Goal: Task Accomplishment & Management: Manage account settings

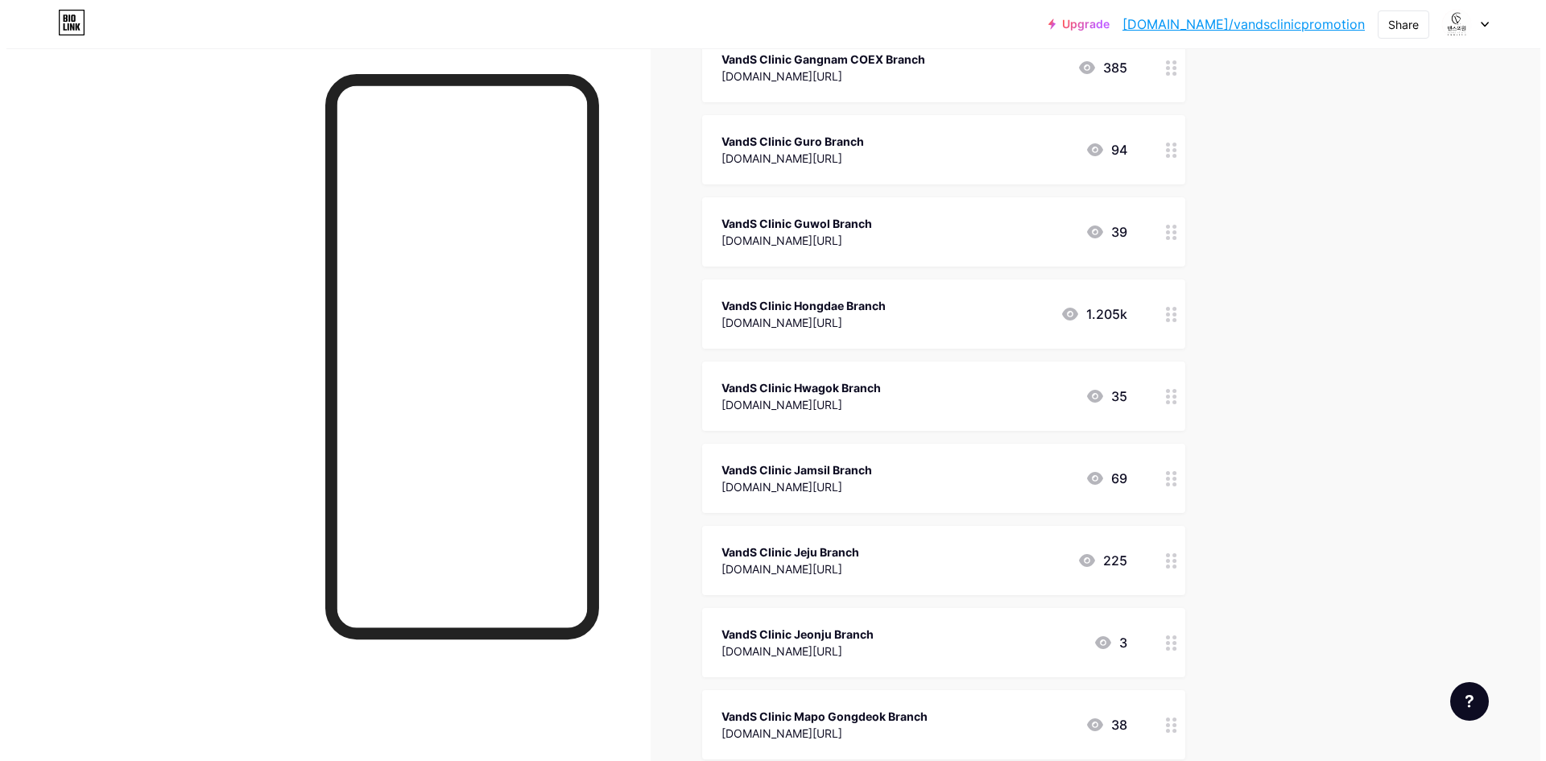
scroll to position [805, 0]
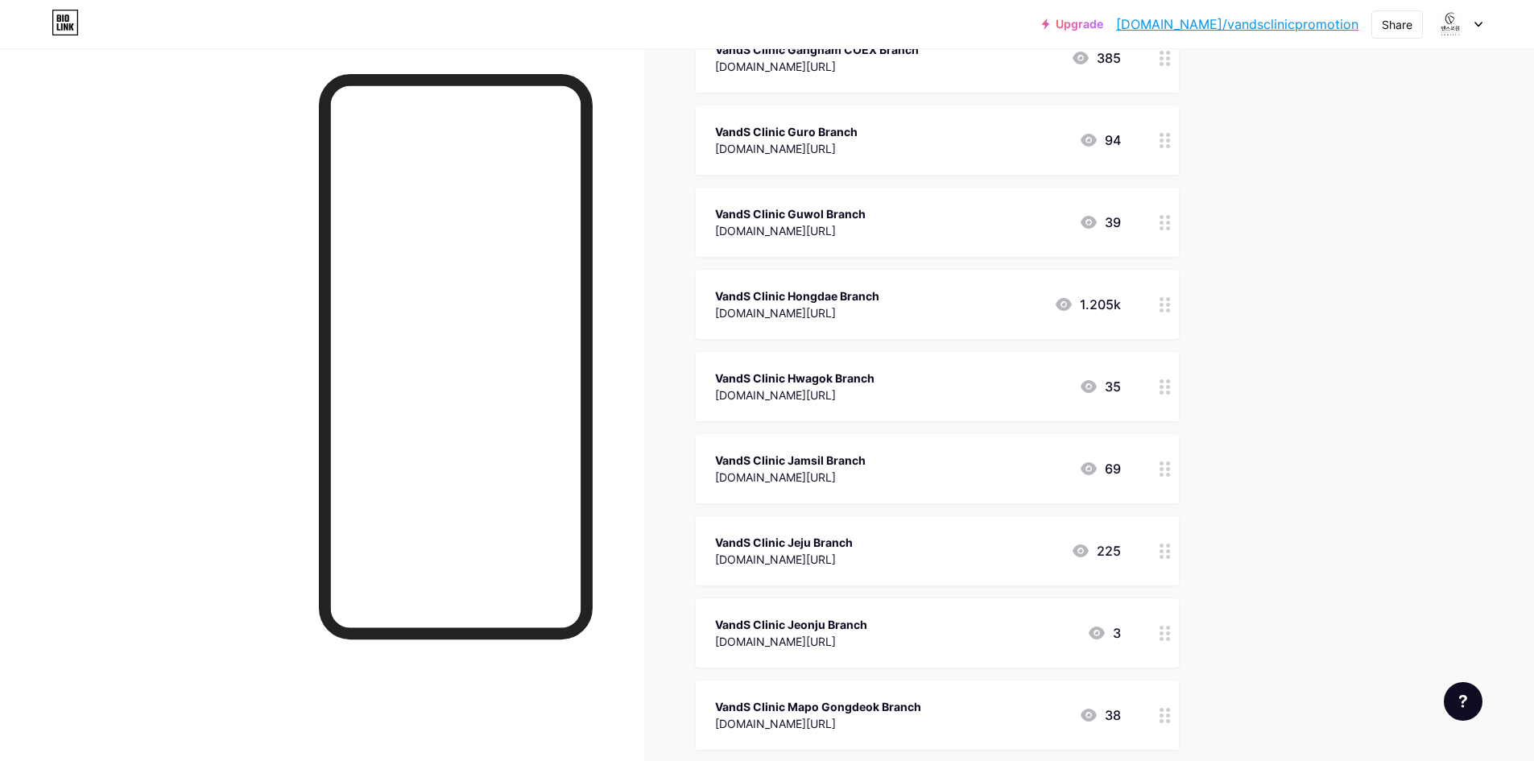
click at [866, 473] on div "[DOMAIN_NAME][URL]" at bounding box center [790, 477] width 151 height 17
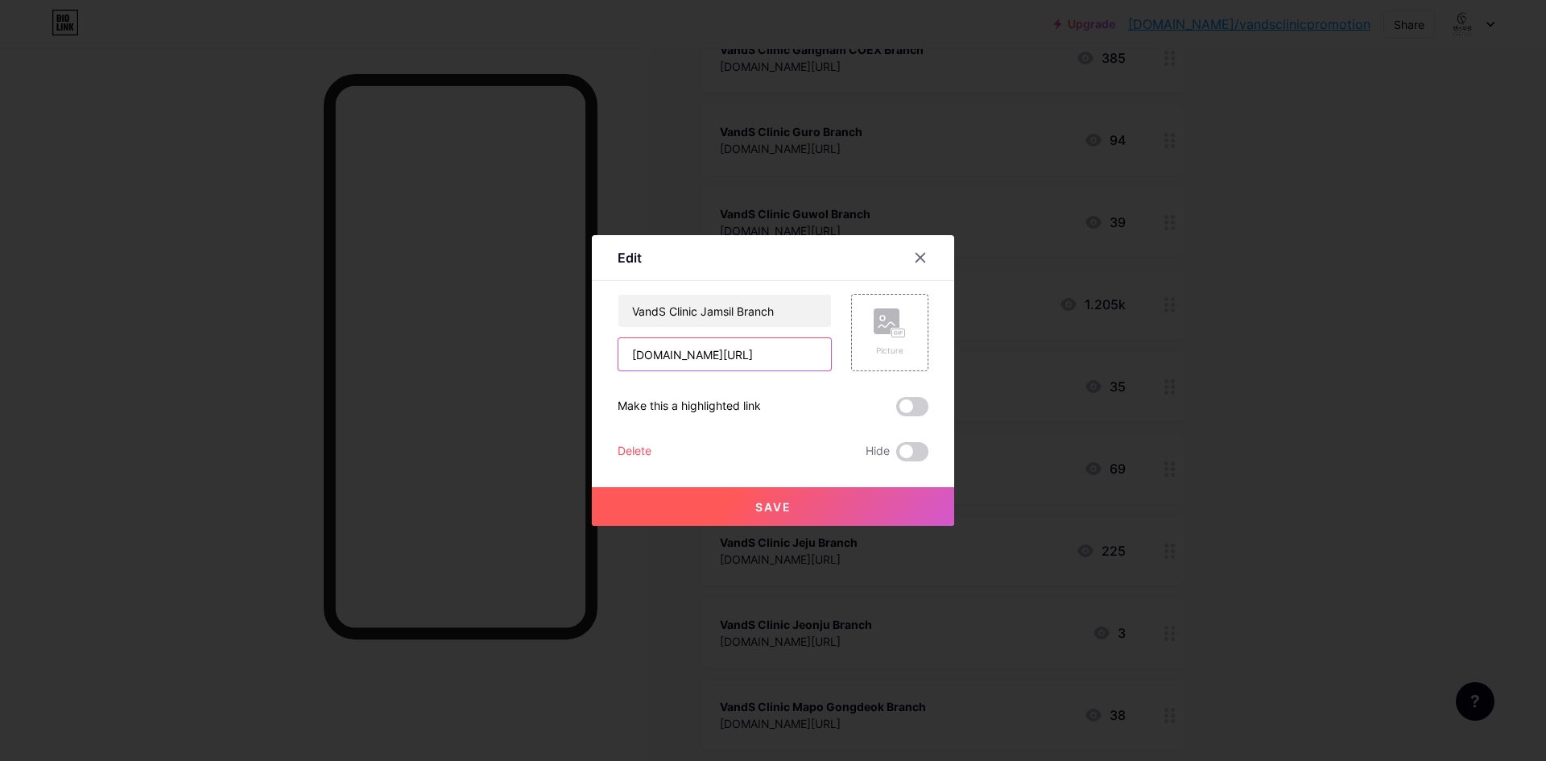
click at [758, 355] on input "[DOMAIN_NAME][URL]" at bounding box center [724, 354] width 213 height 32
paste input "[URL][DOMAIN_NAME]"
type input "[URL][DOMAIN_NAME]"
click at [767, 509] on span "Save" at bounding box center [773, 507] width 36 height 14
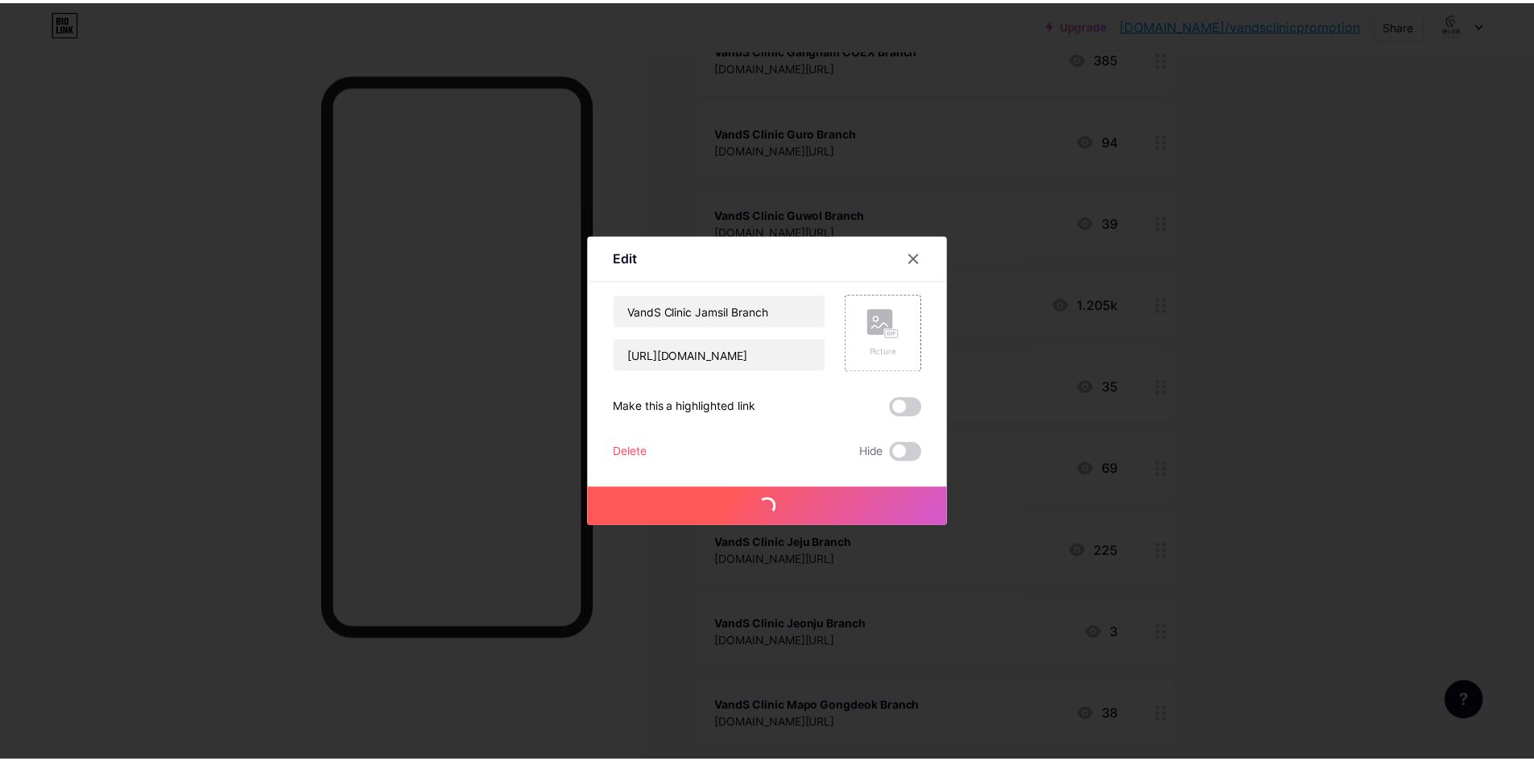
scroll to position [0, 0]
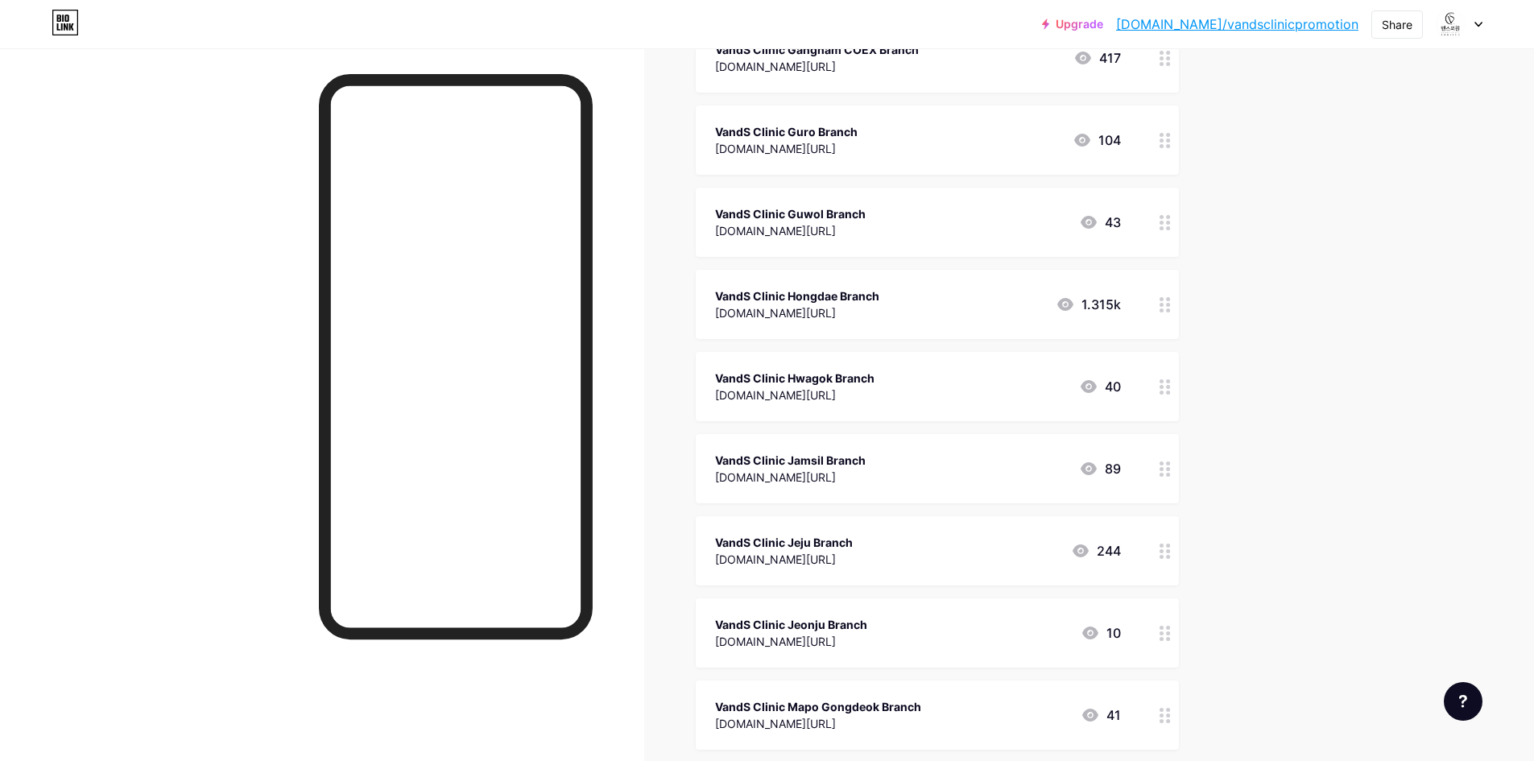
click at [205, 589] on div at bounding box center [322, 428] width 644 height 761
click at [126, 295] on div at bounding box center [322, 428] width 644 height 761
click at [155, 446] on div at bounding box center [322, 428] width 644 height 761
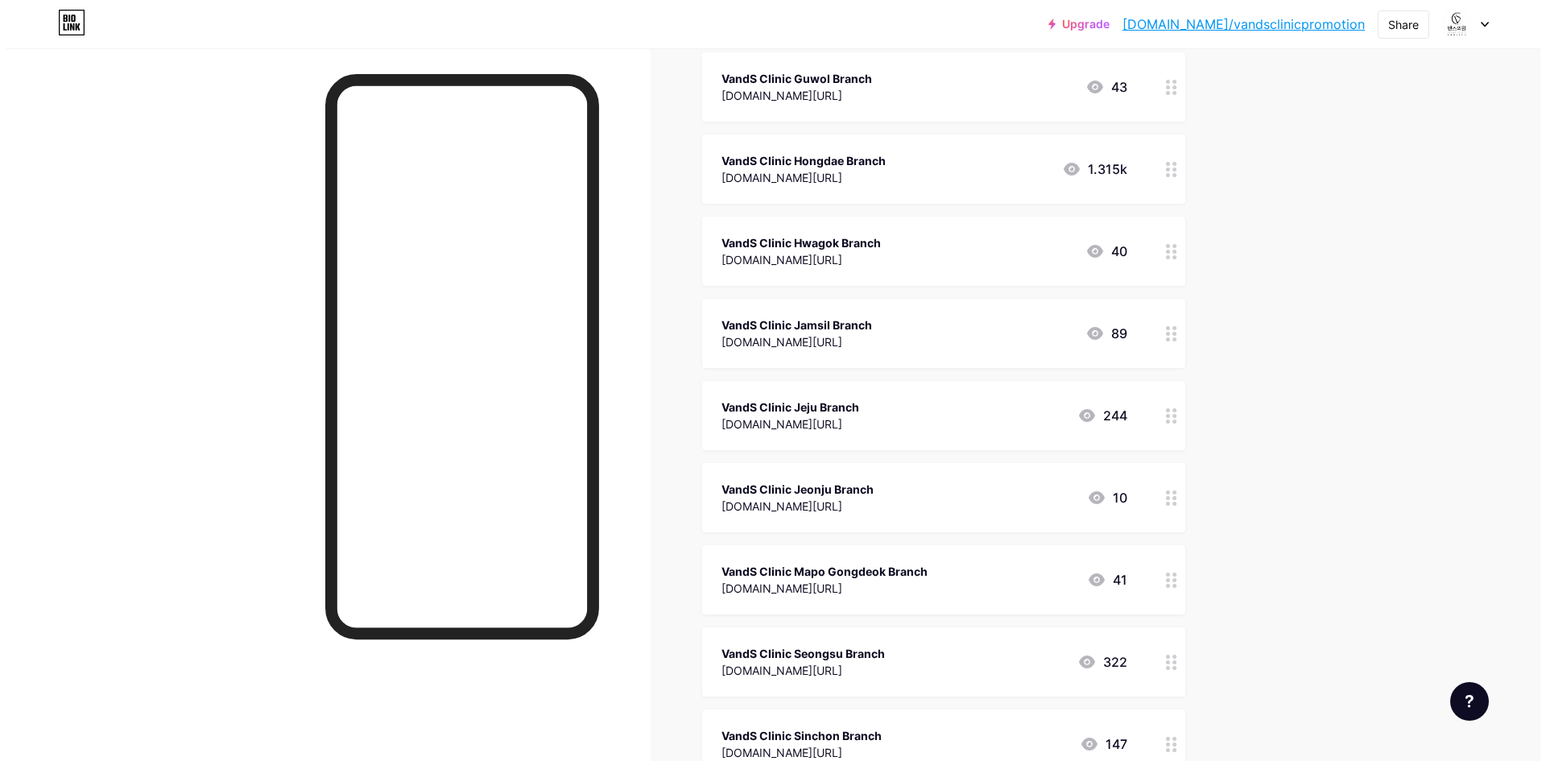
scroll to position [966, 0]
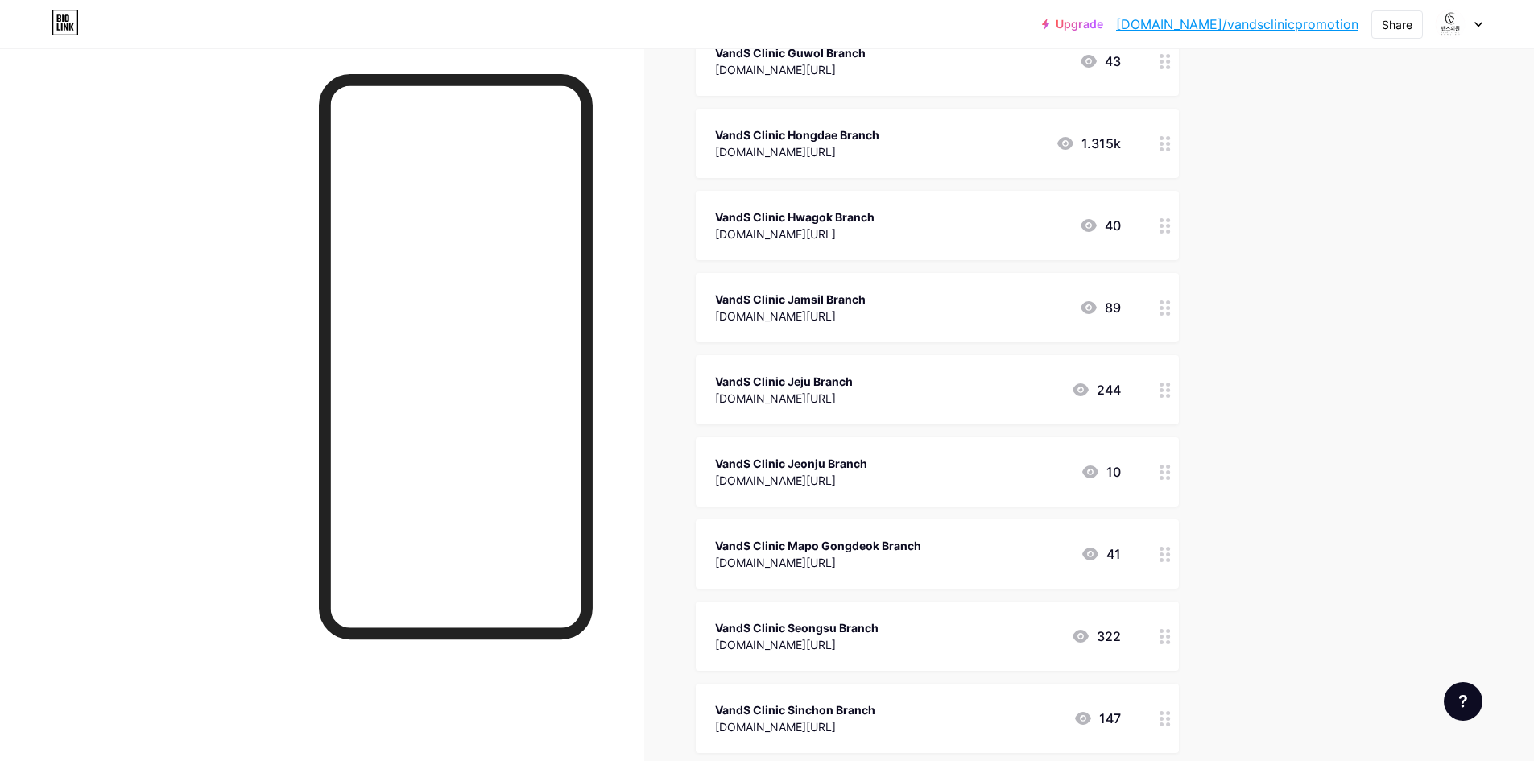
click at [921, 556] on div "[DOMAIN_NAME][URL]" at bounding box center [818, 562] width 206 height 17
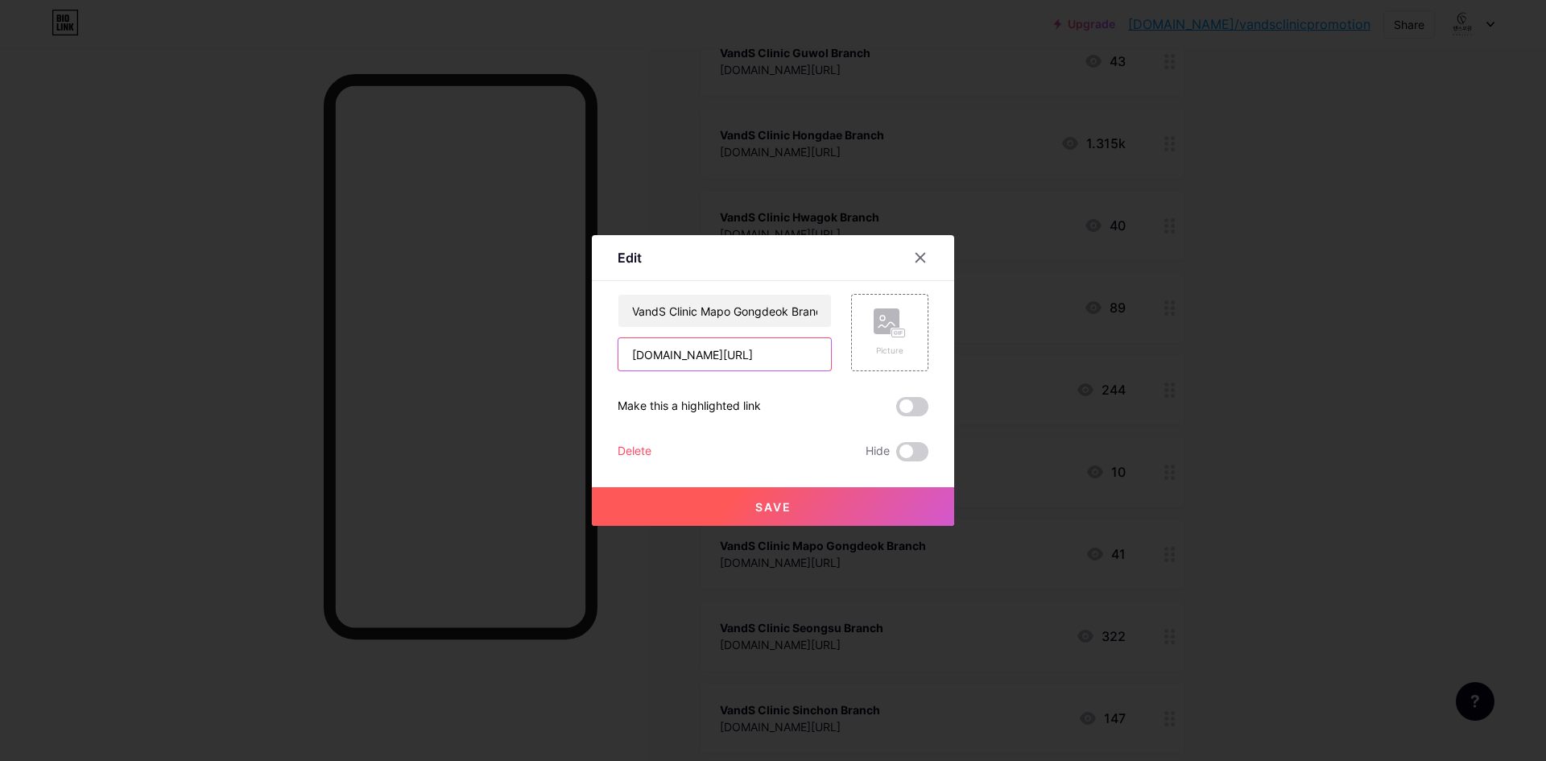
click at [810, 360] on input "[DOMAIN_NAME][URL]" at bounding box center [724, 354] width 213 height 32
paste input "[URL][DOMAIN_NAME]"
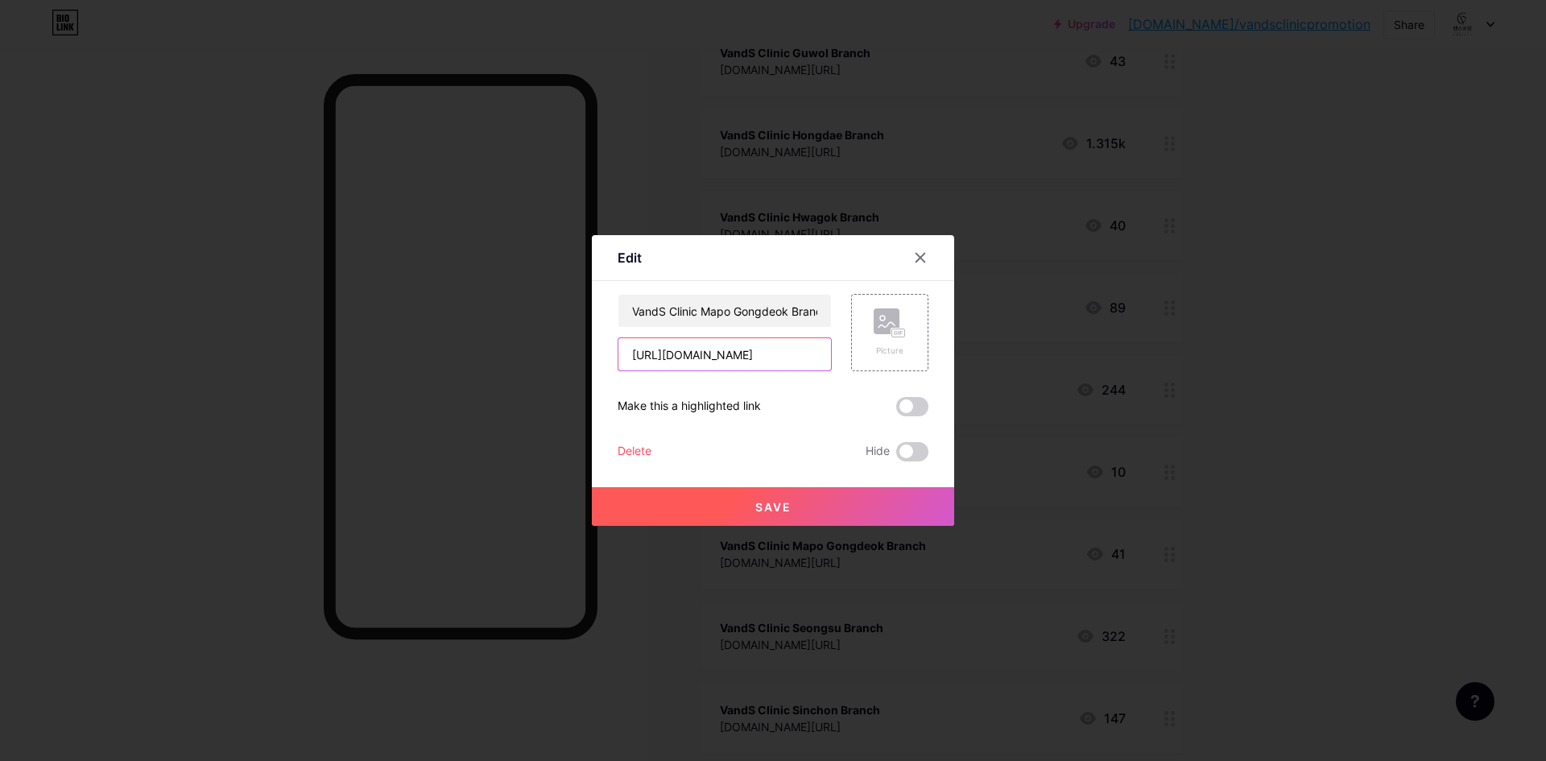
type input "[URL][DOMAIN_NAME]"
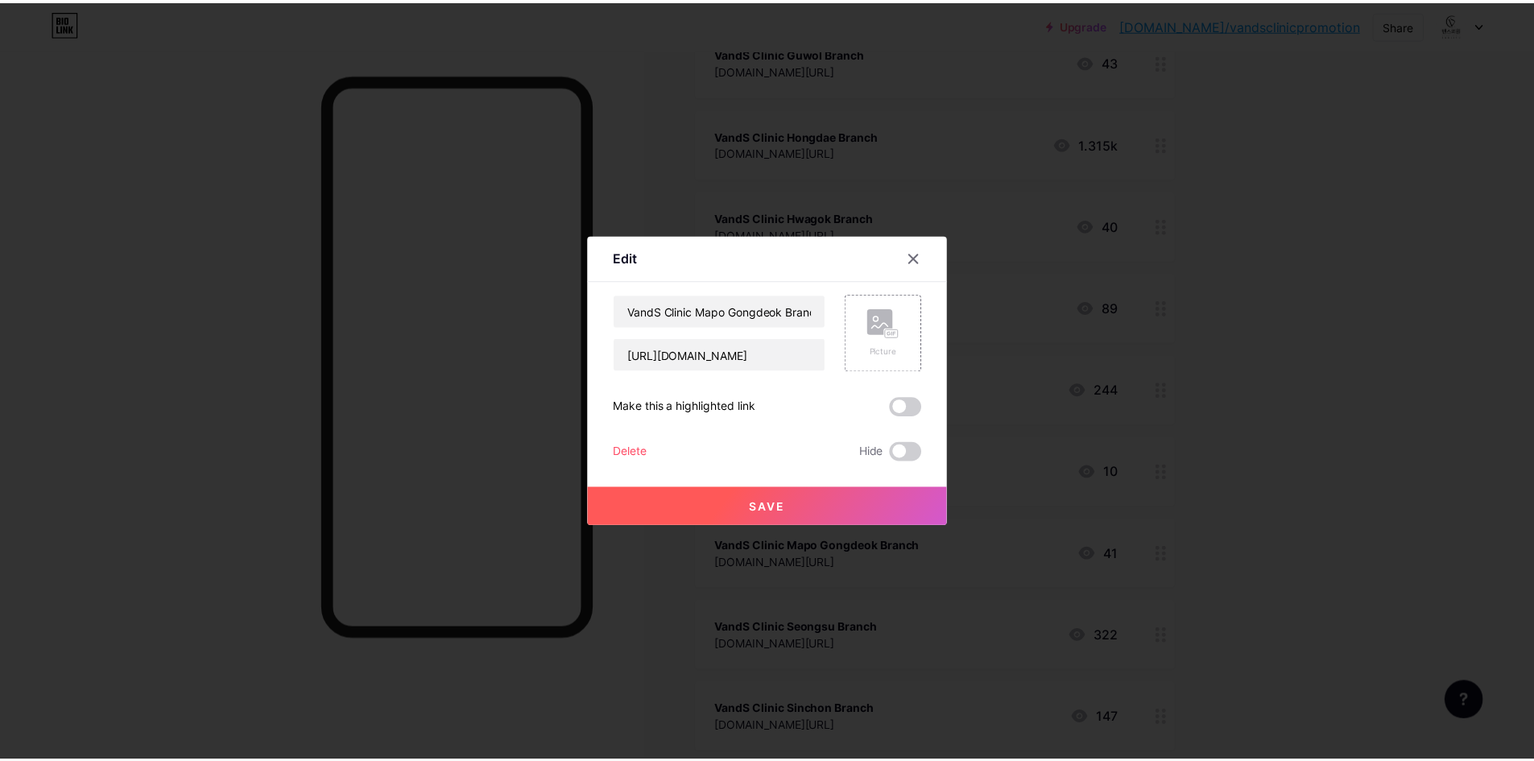
scroll to position [0, 0]
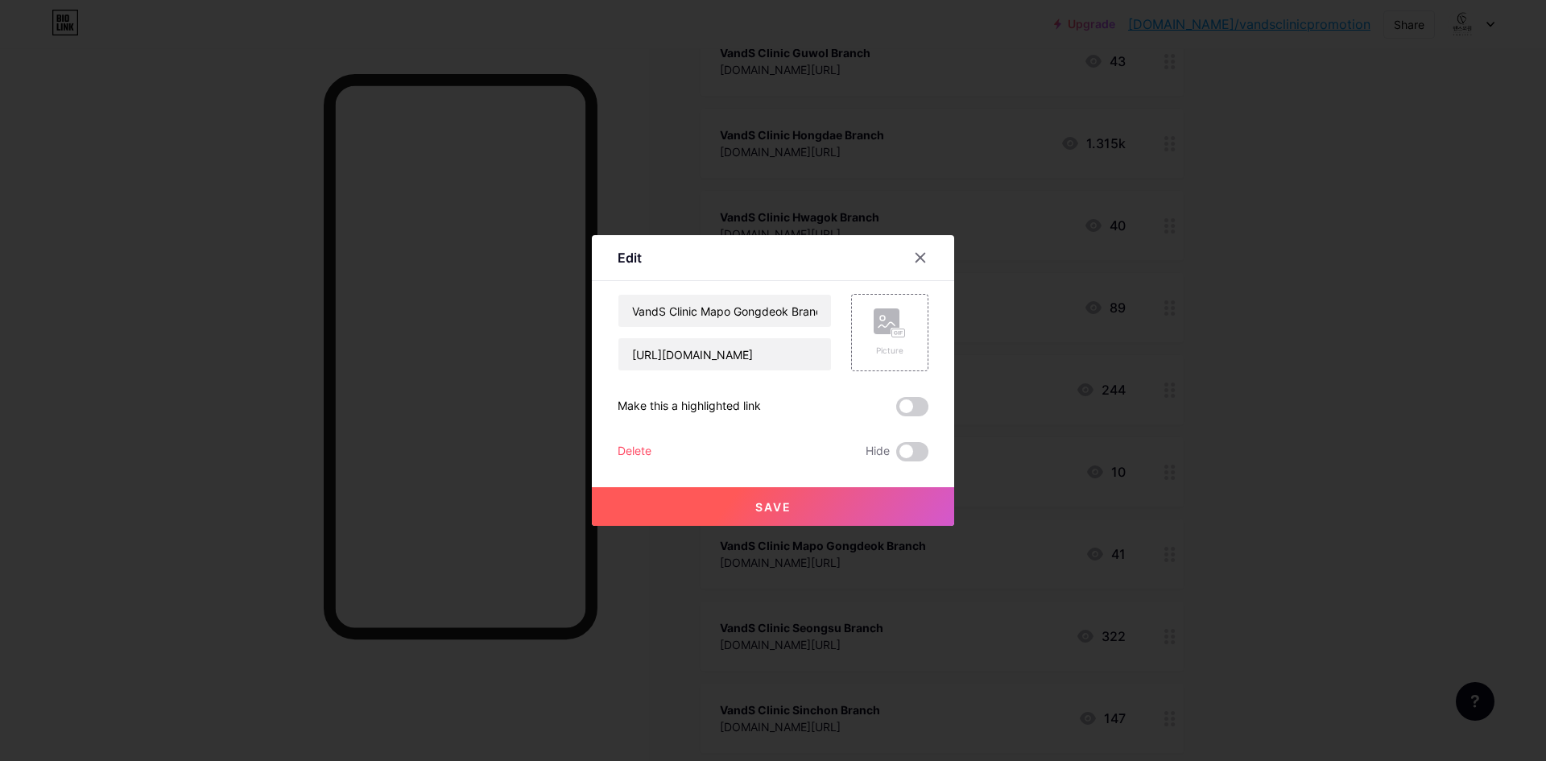
click at [800, 524] on button "Save" at bounding box center [773, 506] width 362 height 39
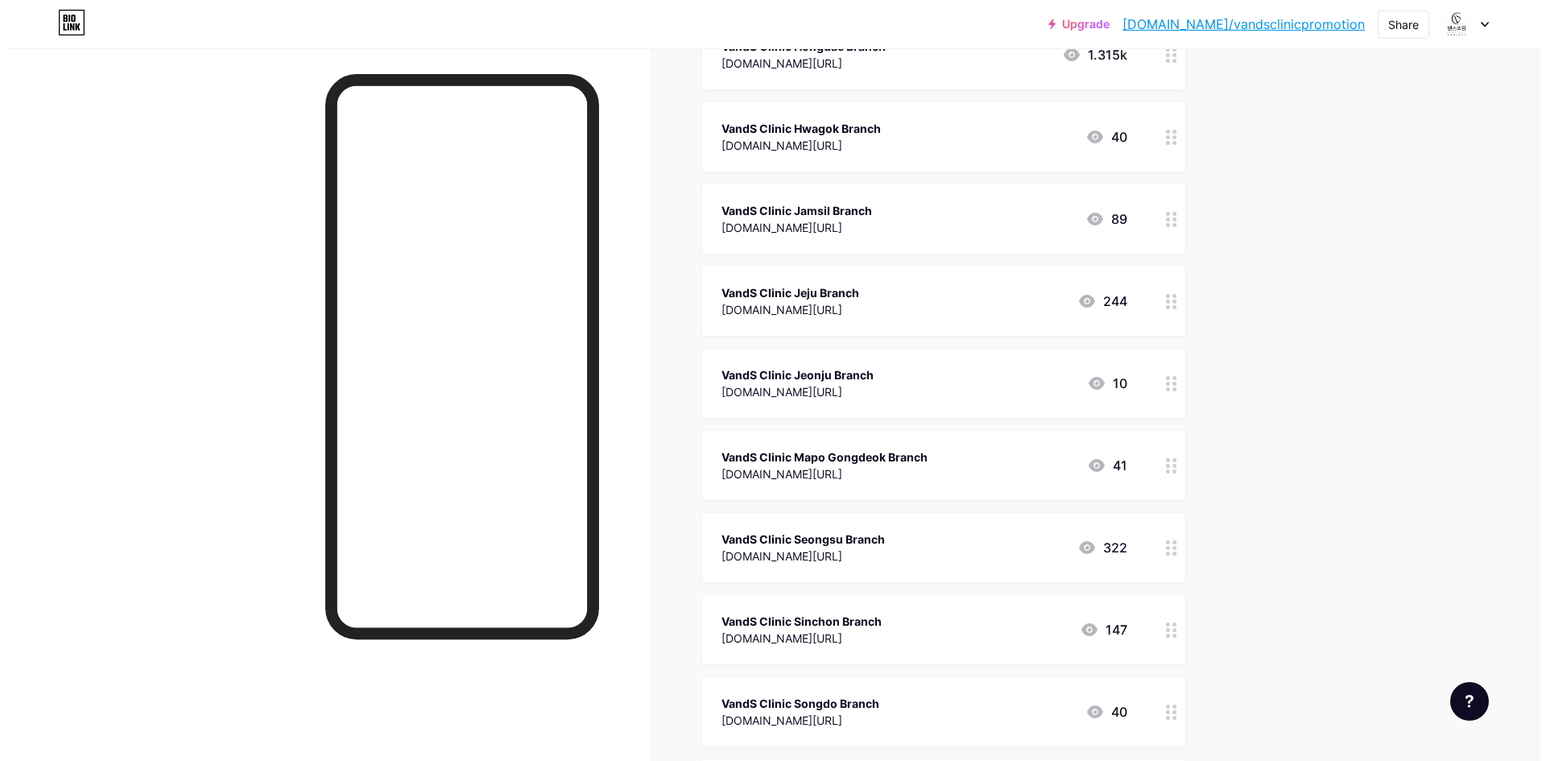
scroll to position [1208, 0]
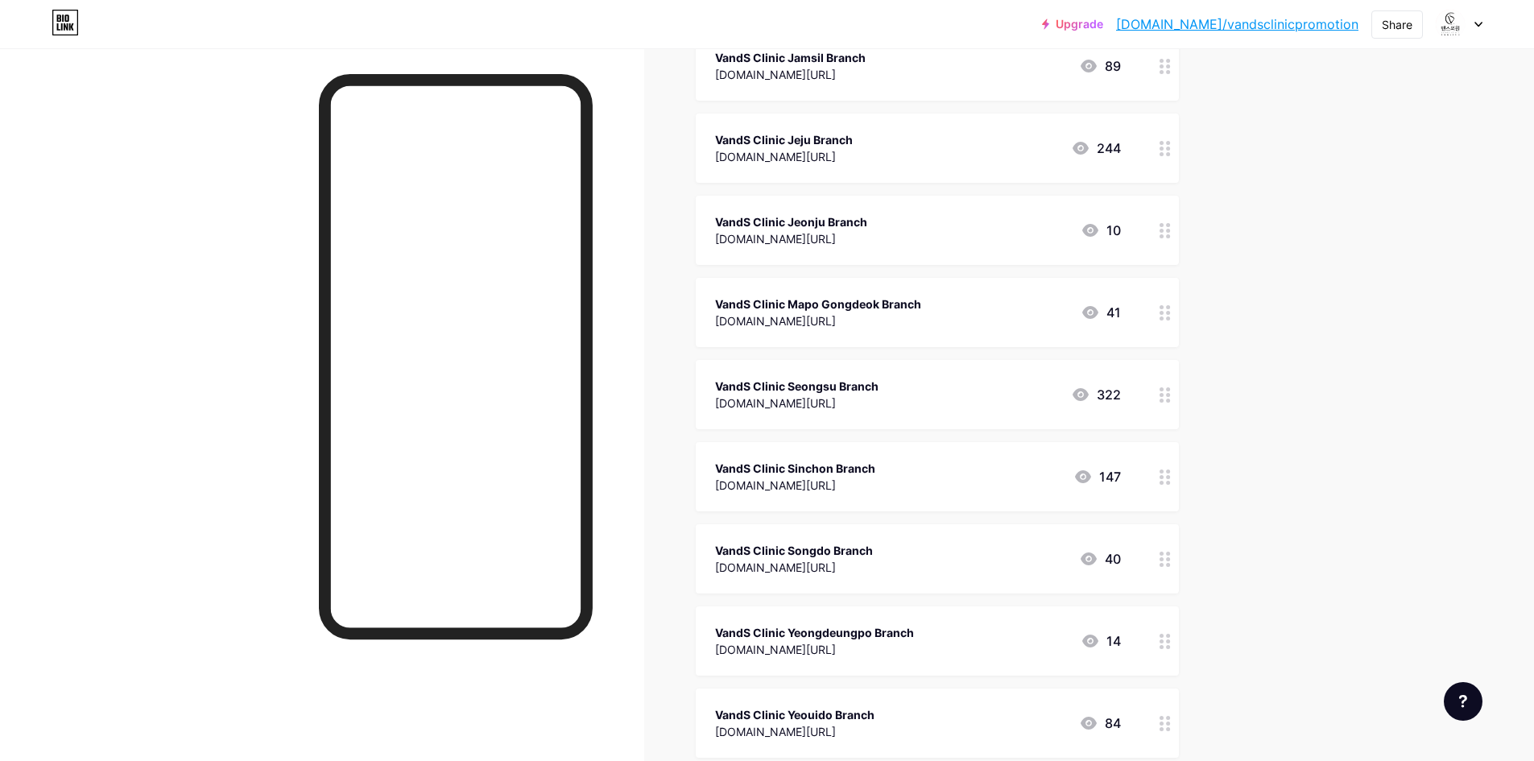
click at [878, 411] on div "VandS Clinic Seongsu Branch [DOMAIN_NAME][URL]" at bounding box center [796, 394] width 163 height 37
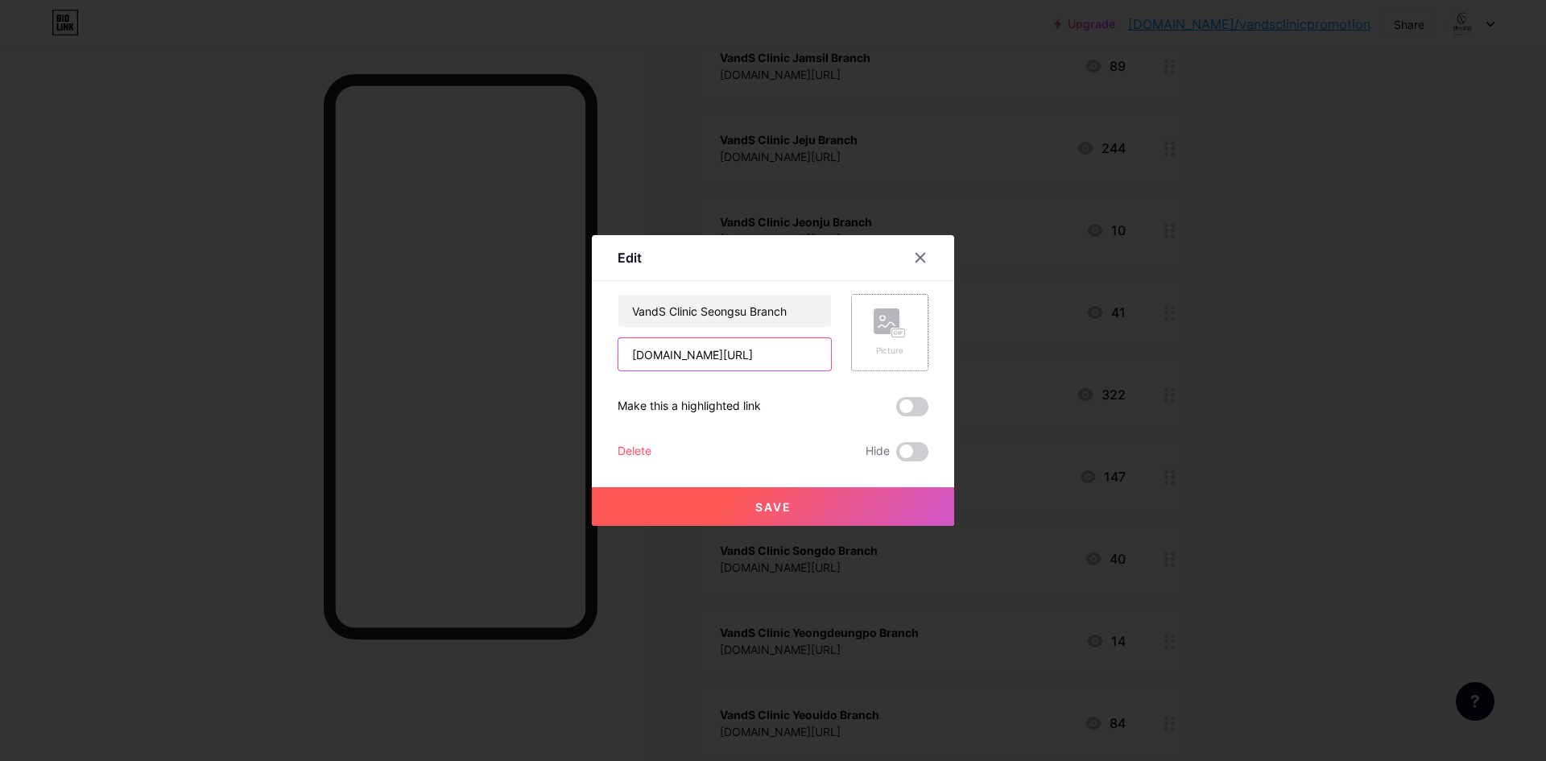
scroll to position [0, 145]
drag, startPoint x: 779, startPoint y: 360, endPoint x: 920, endPoint y: 357, distance: 140.9
click at [920, 357] on div "VandS Clinic Seongsu Branch [DOMAIN_NAME][URL] Picture" at bounding box center [773, 332] width 311 height 77
click at [751, 344] on input "[DOMAIN_NAME][URL]" at bounding box center [724, 354] width 213 height 32
drag, startPoint x: 791, startPoint y: 350, endPoint x: 783, endPoint y: 351, distance: 8.1
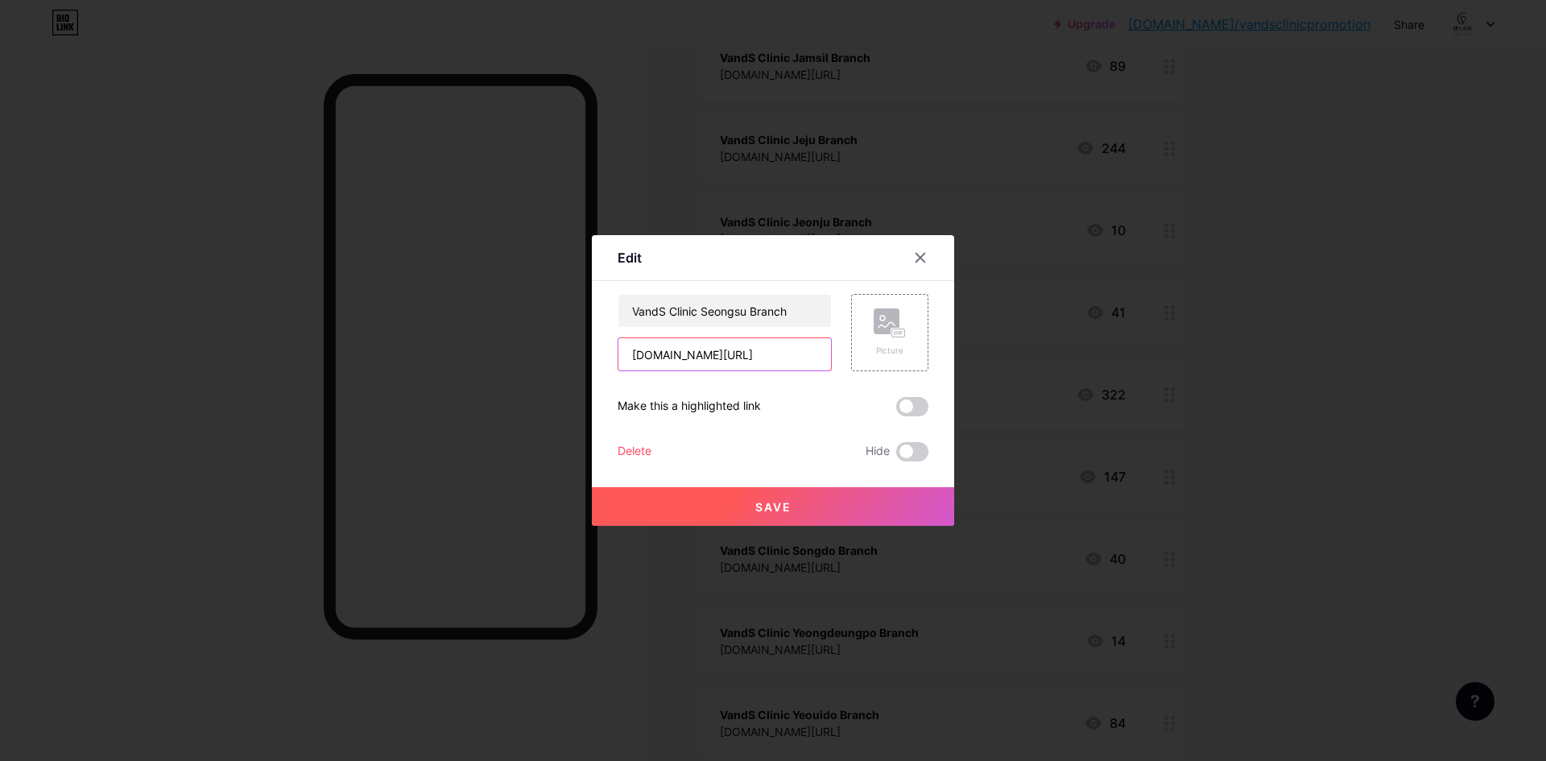
click at [783, 351] on input "[DOMAIN_NAME][URL]" at bounding box center [724, 354] width 213 height 32
click at [793, 354] on input "[DOMAIN_NAME][URL]" at bounding box center [724, 354] width 213 height 32
type input "[DOMAIN_NAME][URL]"
click at [783, 494] on button "Save" at bounding box center [773, 506] width 362 height 39
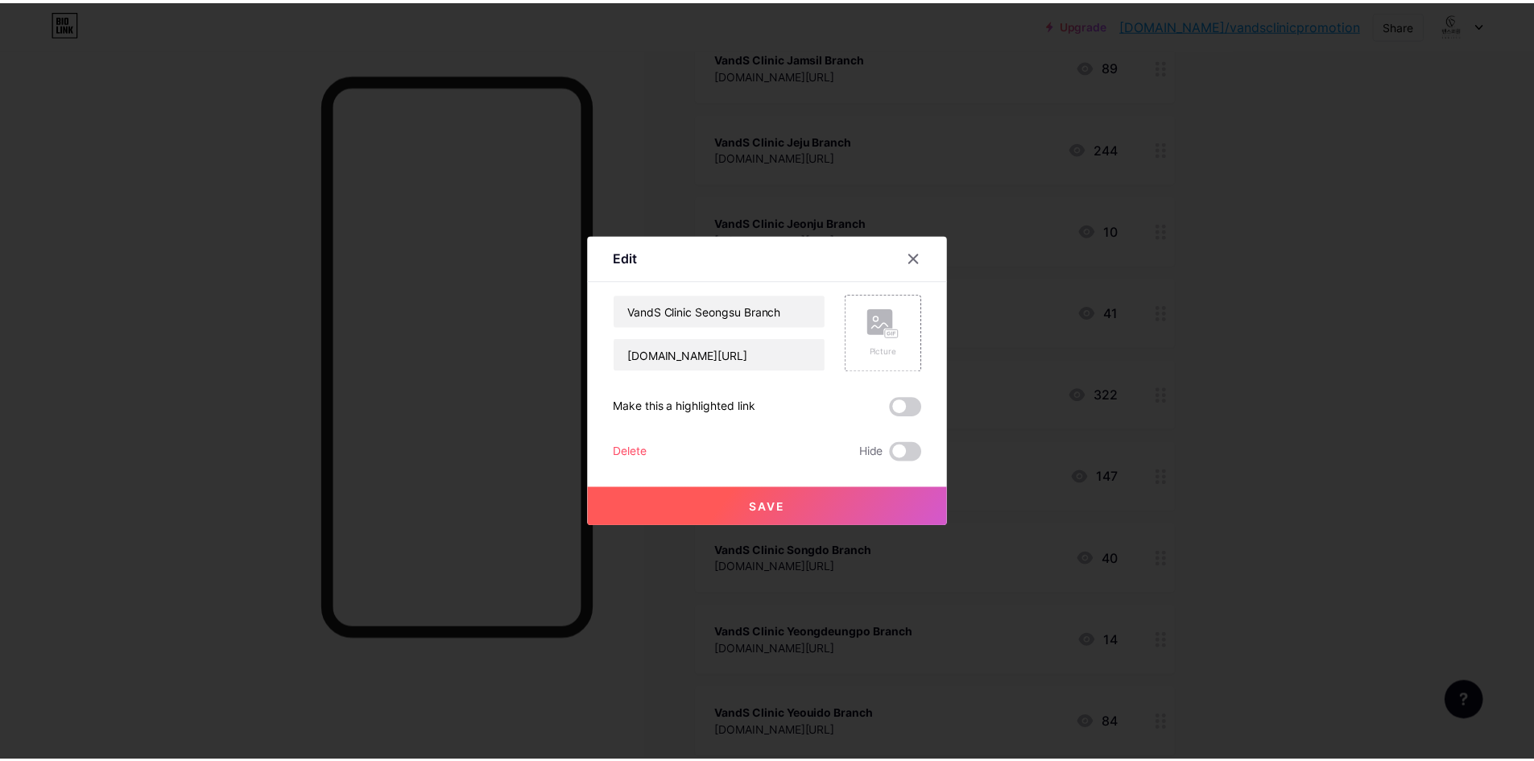
scroll to position [0, 0]
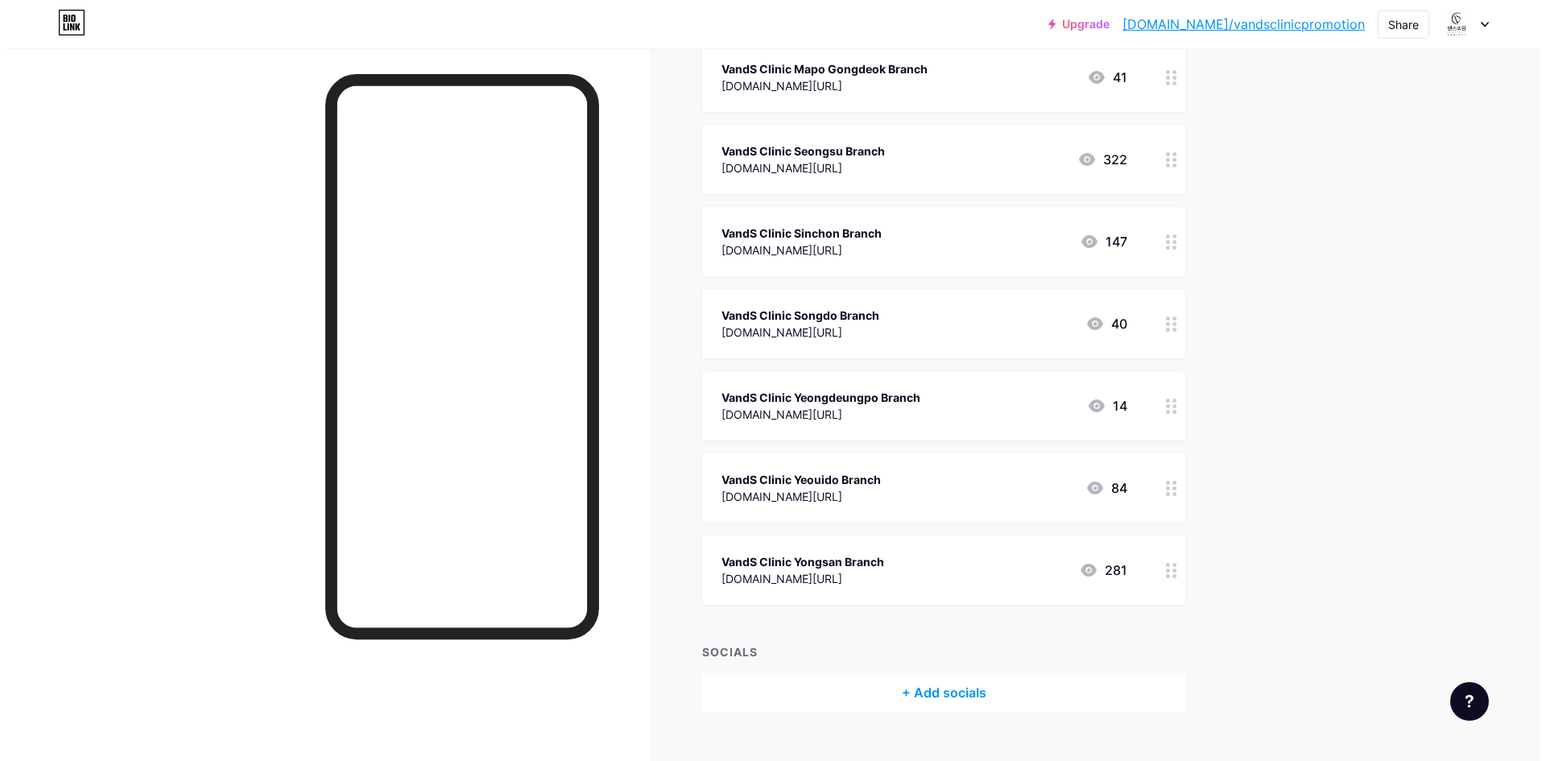
scroll to position [1449, 0]
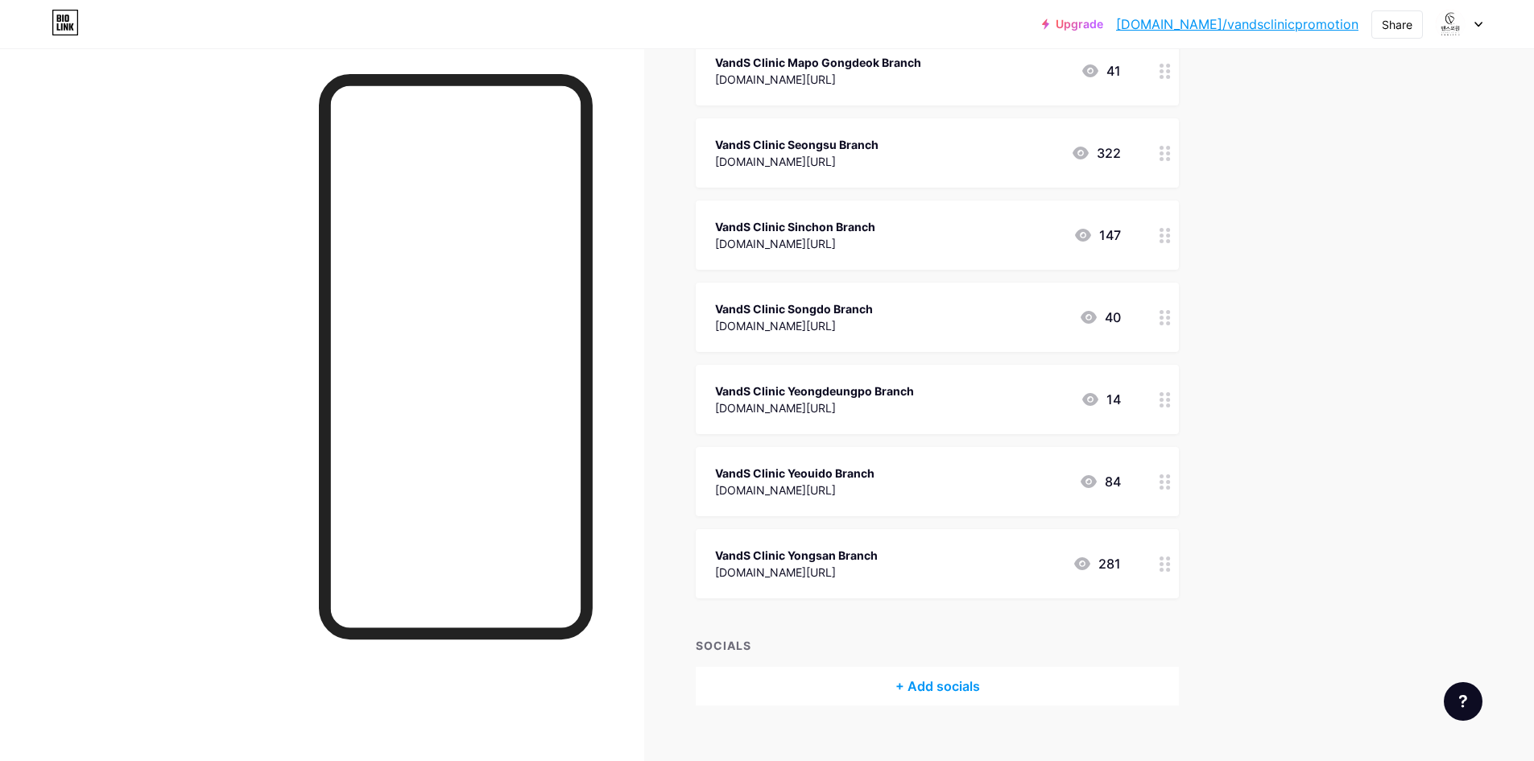
click at [914, 397] on div "VandS Clinic Yeongdeungpo Branch" at bounding box center [814, 390] width 199 height 17
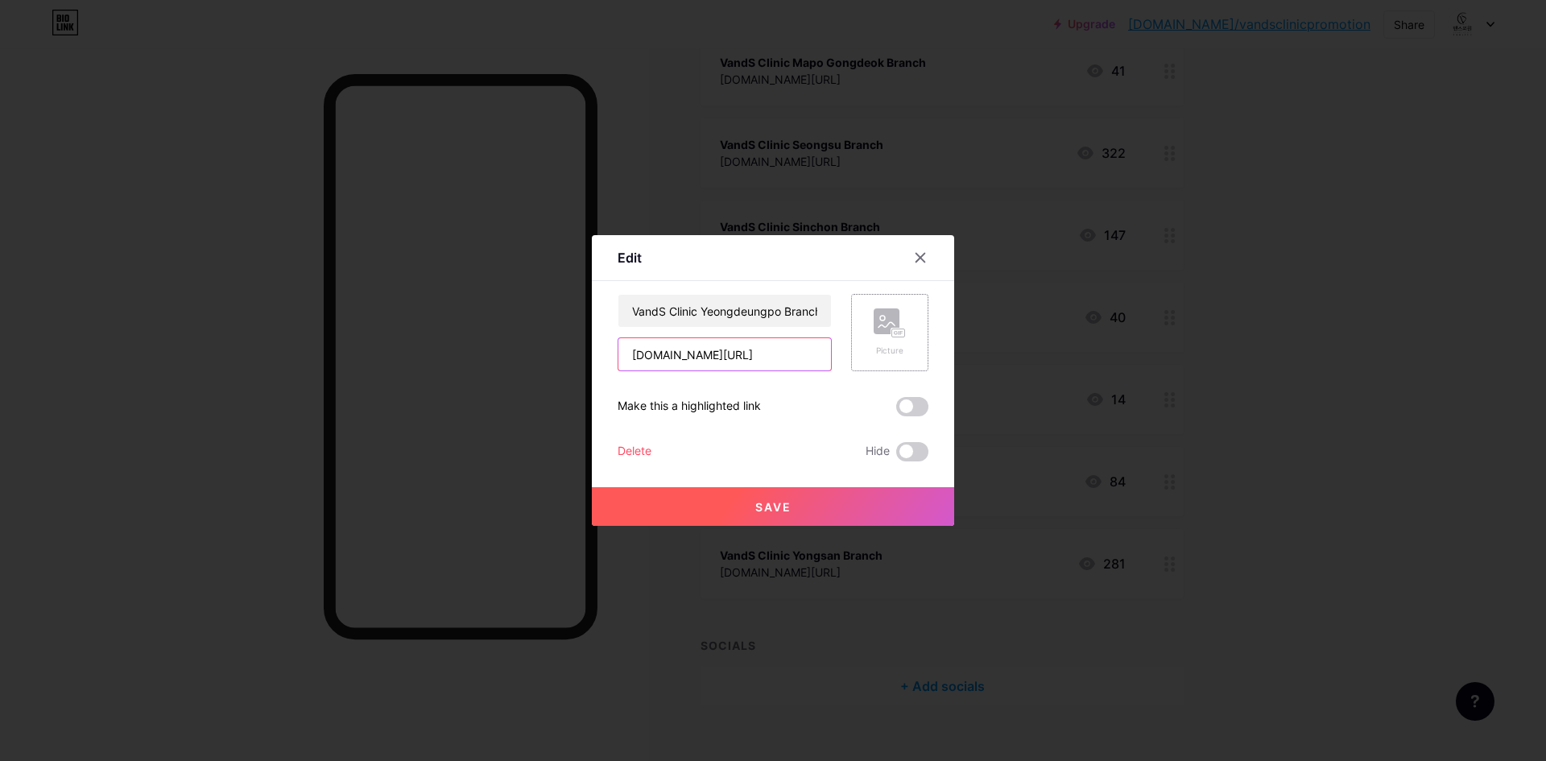
scroll to position [0, 145]
drag, startPoint x: 779, startPoint y: 358, endPoint x: 895, endPoint y: 352, distance: 116.1
click at [896, 352] on div "VandS Clinic Yeongdeungpo Branch [DOMAIN_NAME][URL] Picture" at bounding box center [773, 332] width 311 height 77
click at [802, 357] on input "[DOMAIN_NAME][URL]" at bounding box center [724, 354] width 213 height 32
click at [791, 353] on input "[DOMAIN_NAME][URL]" at bounding box center [724, 354] width 213 height 32
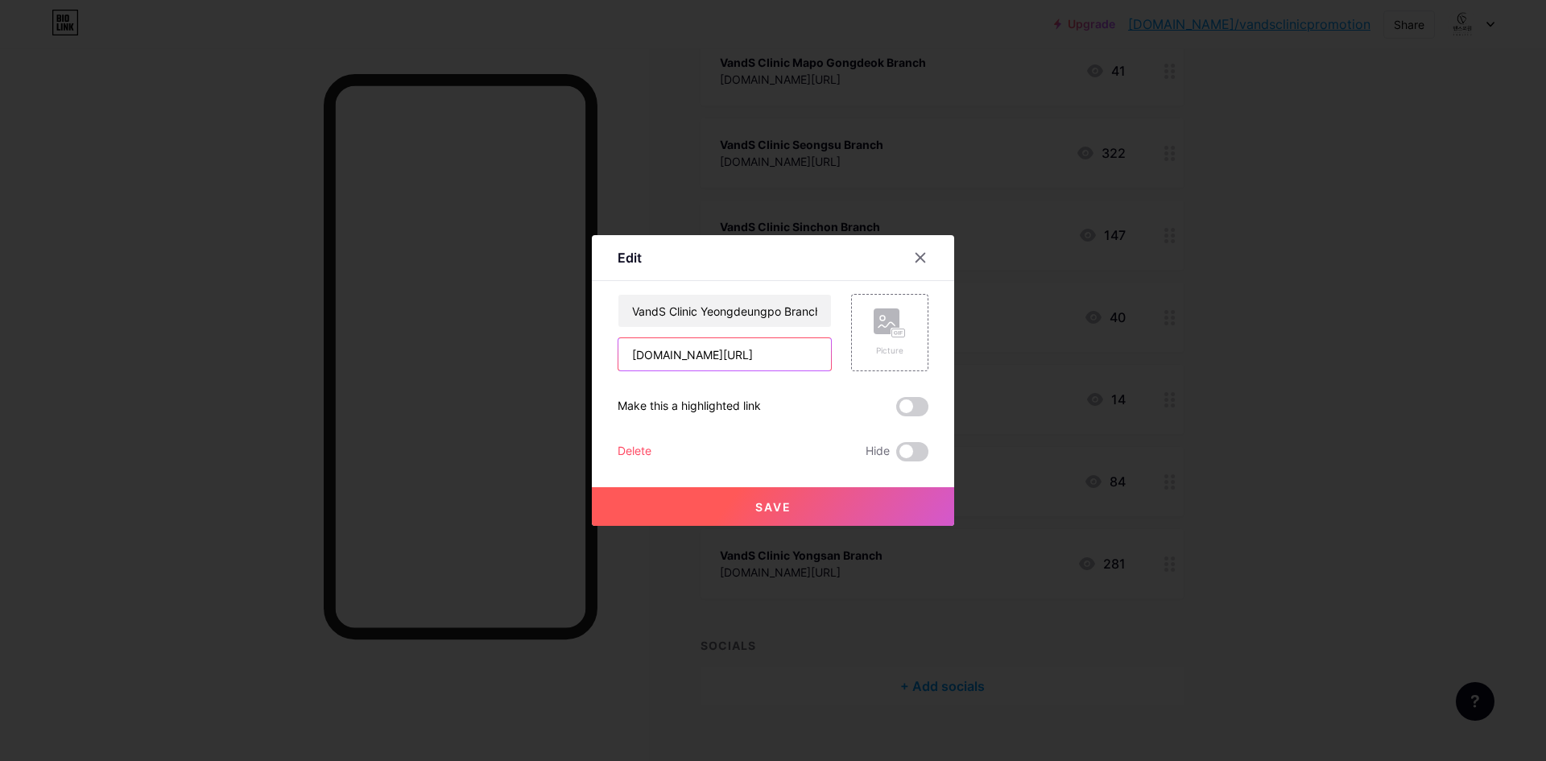
scroll to position [0, 131]
type input "[DOMAIN_NAME][URL]"
drag, startPoint x: 808, startPoint y: 483, endPoint x: 801, endPoint y: 500, distance: 18.4
click at [808, 489] on div "Save" at bounding box center [773, 493] width 362 height 64
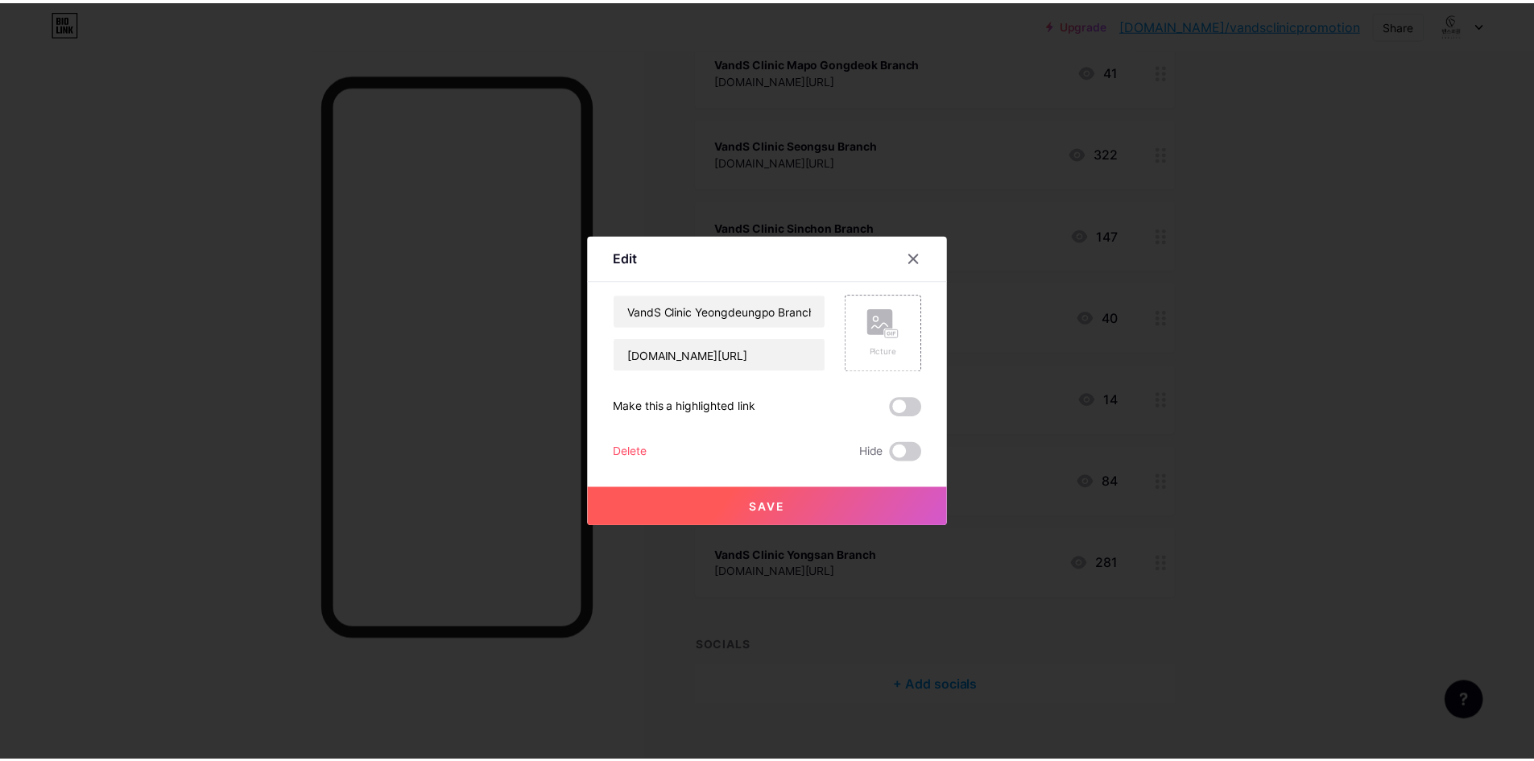
scroll to position [0, 0]
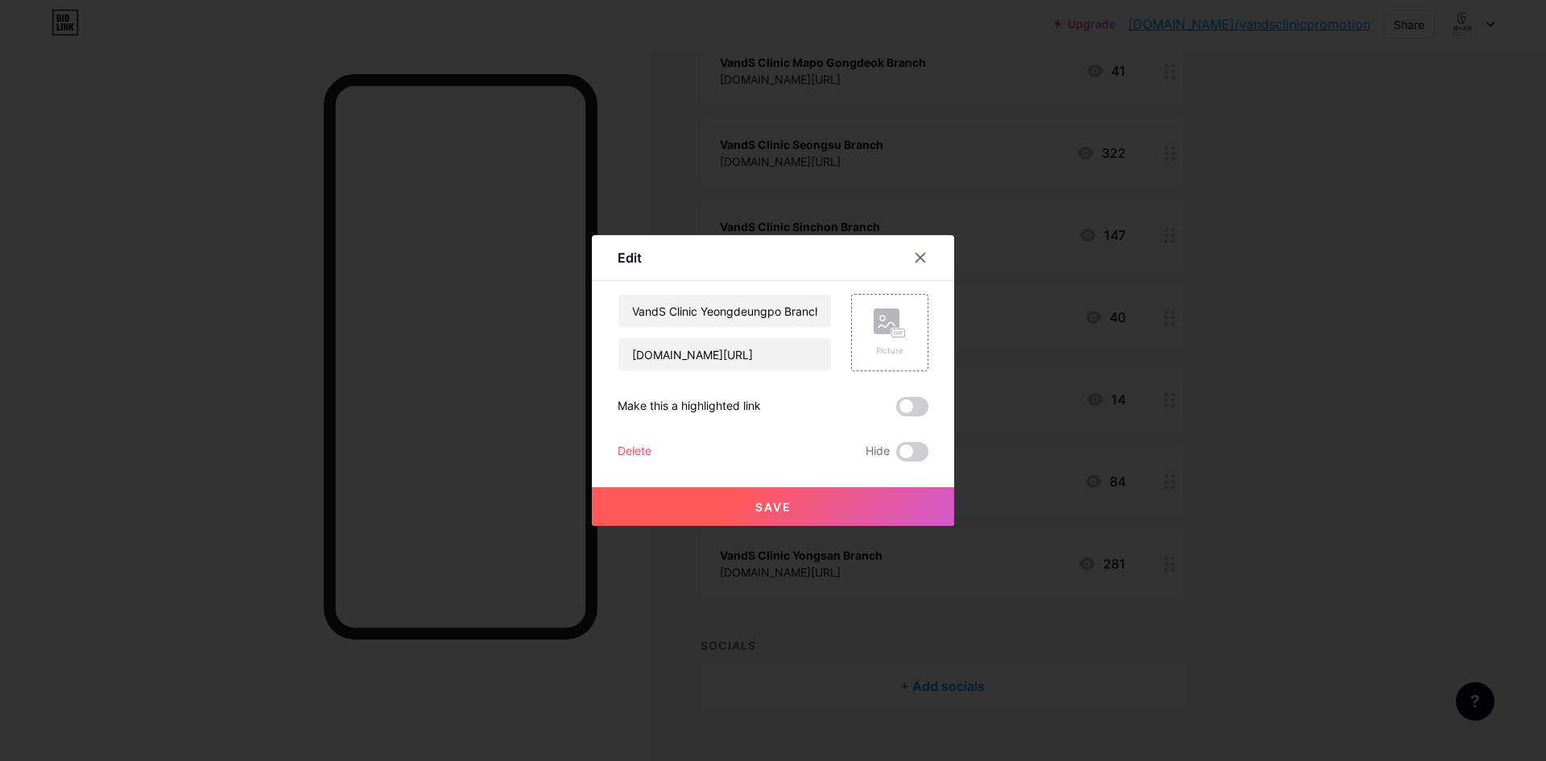
click at [801, 500] on button "Save" at bounding box center [773, 506] width 362 height 39
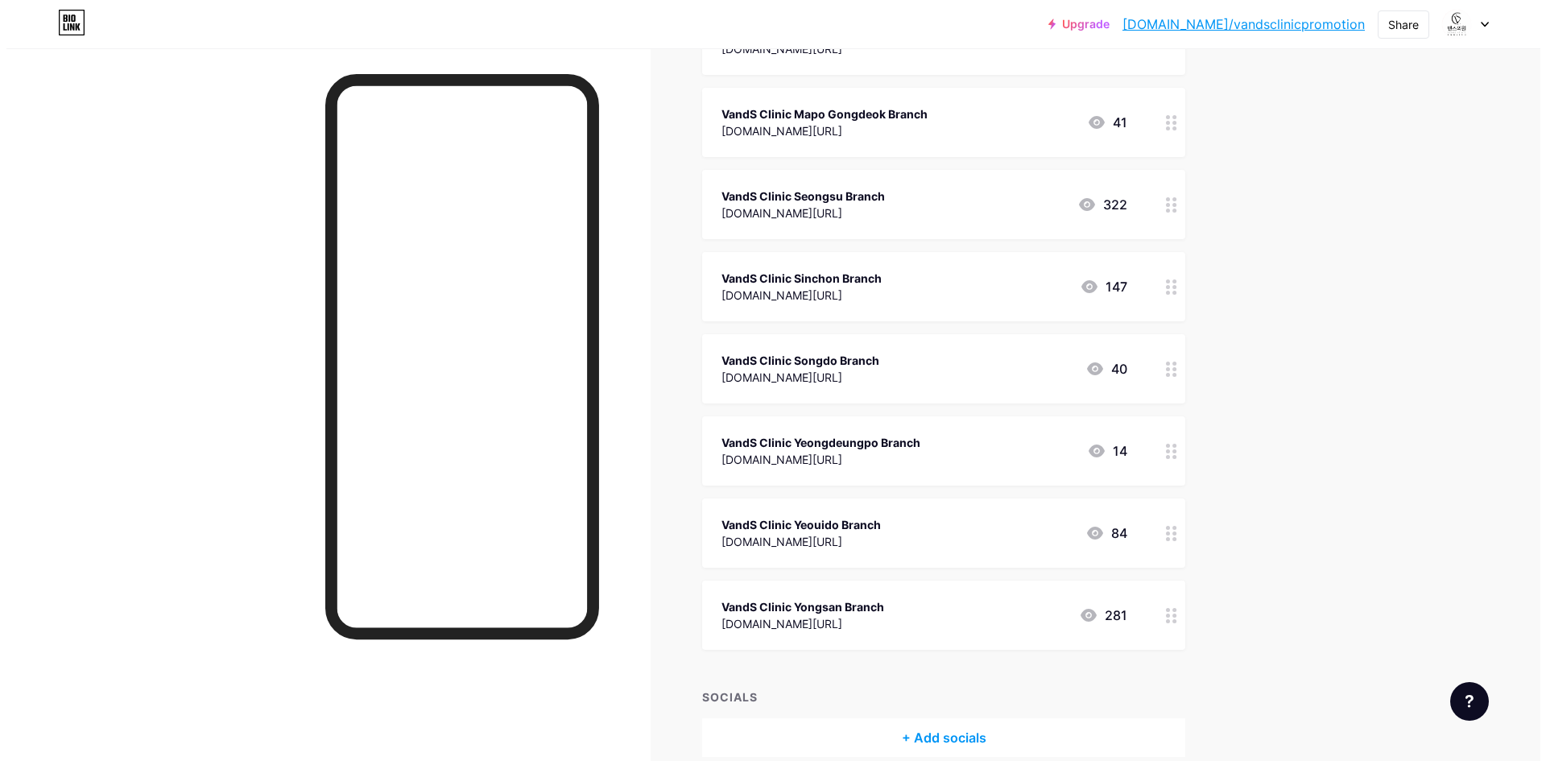
scroll to position [1369, 0]
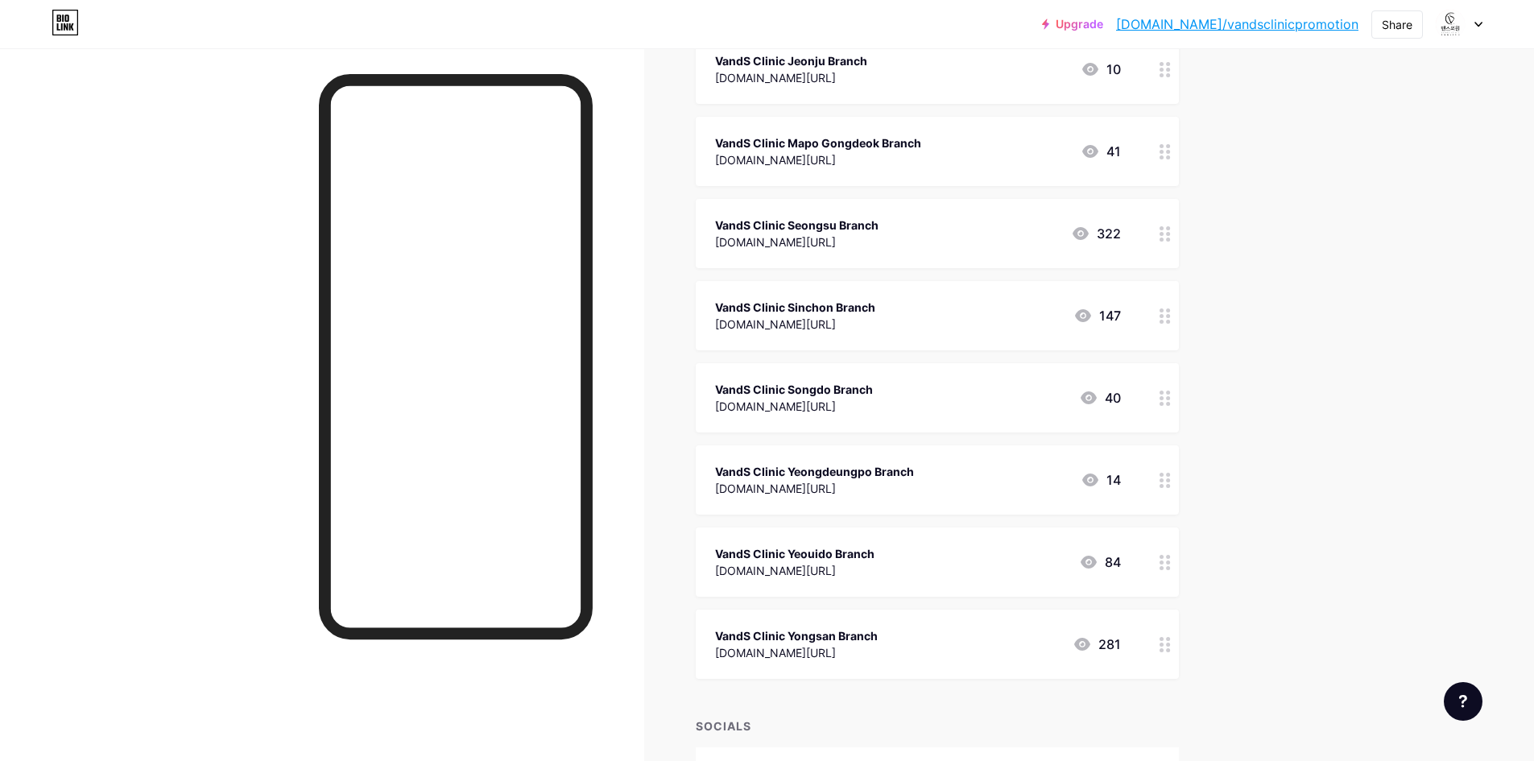
click at [875, 325] on div "[DOMAIN_NAME][URL]" at bounding box center [795, 324] width 160 height 17
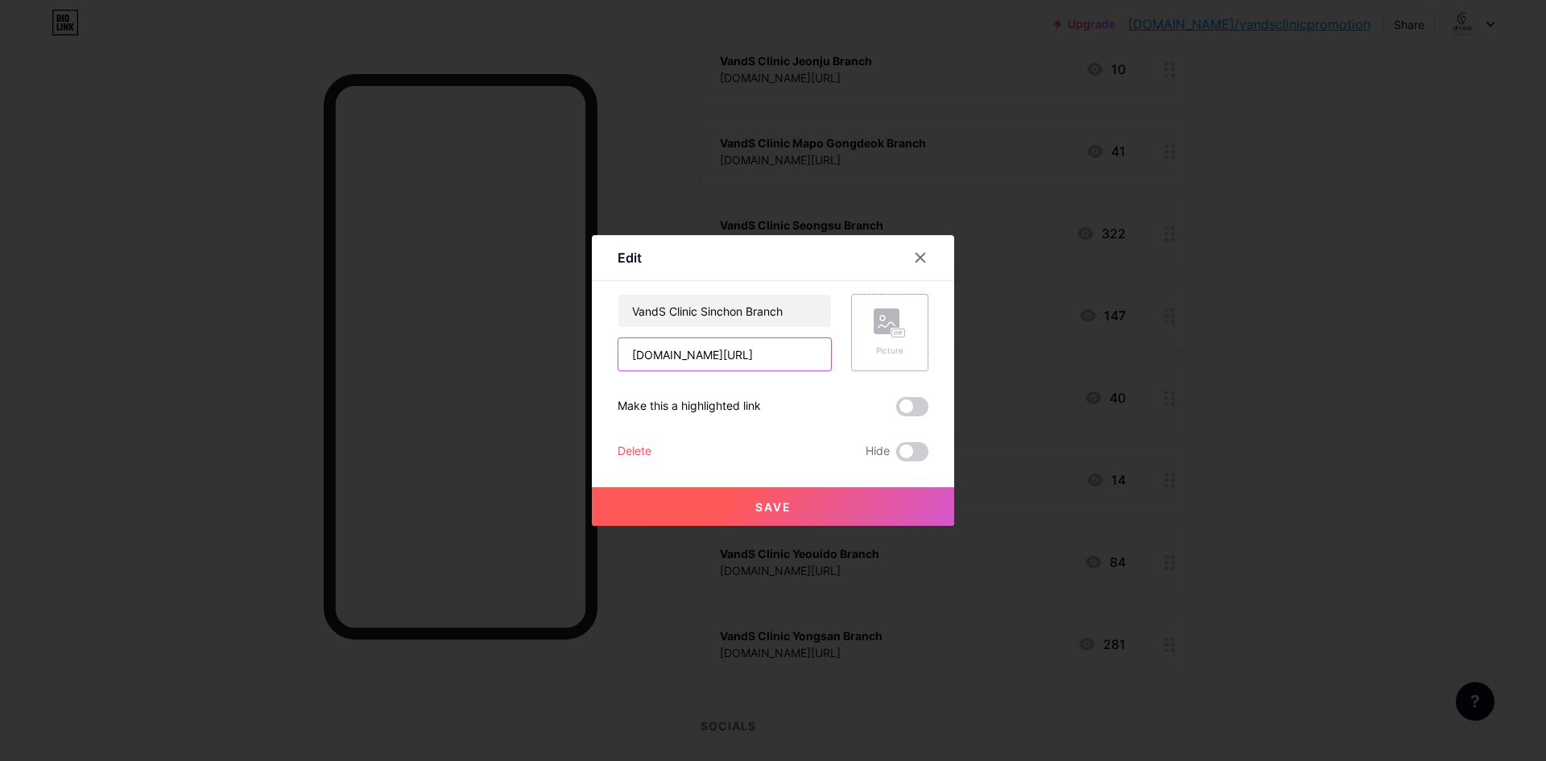
scroll to position [0, 141]
drag, startPoint x: 757, startPoint y: 356, endPoint x: 868, endPoint y: 357, distance: 111.1
click at [868, 357] on div "VandS Clinic Sinchon Branch [DOMAIN_NAME][URL] Picture" at bounding box center [773, 332] width 311 height 77
click at [818, 362] on input "[DOMAIN_NAME][URL]" at bounding box center [724, 354] width 213 height 32
drag, startPoint x: 785, startPoint y: 355, endPoint x: 800, endPoint y: 354, distance: 14.5
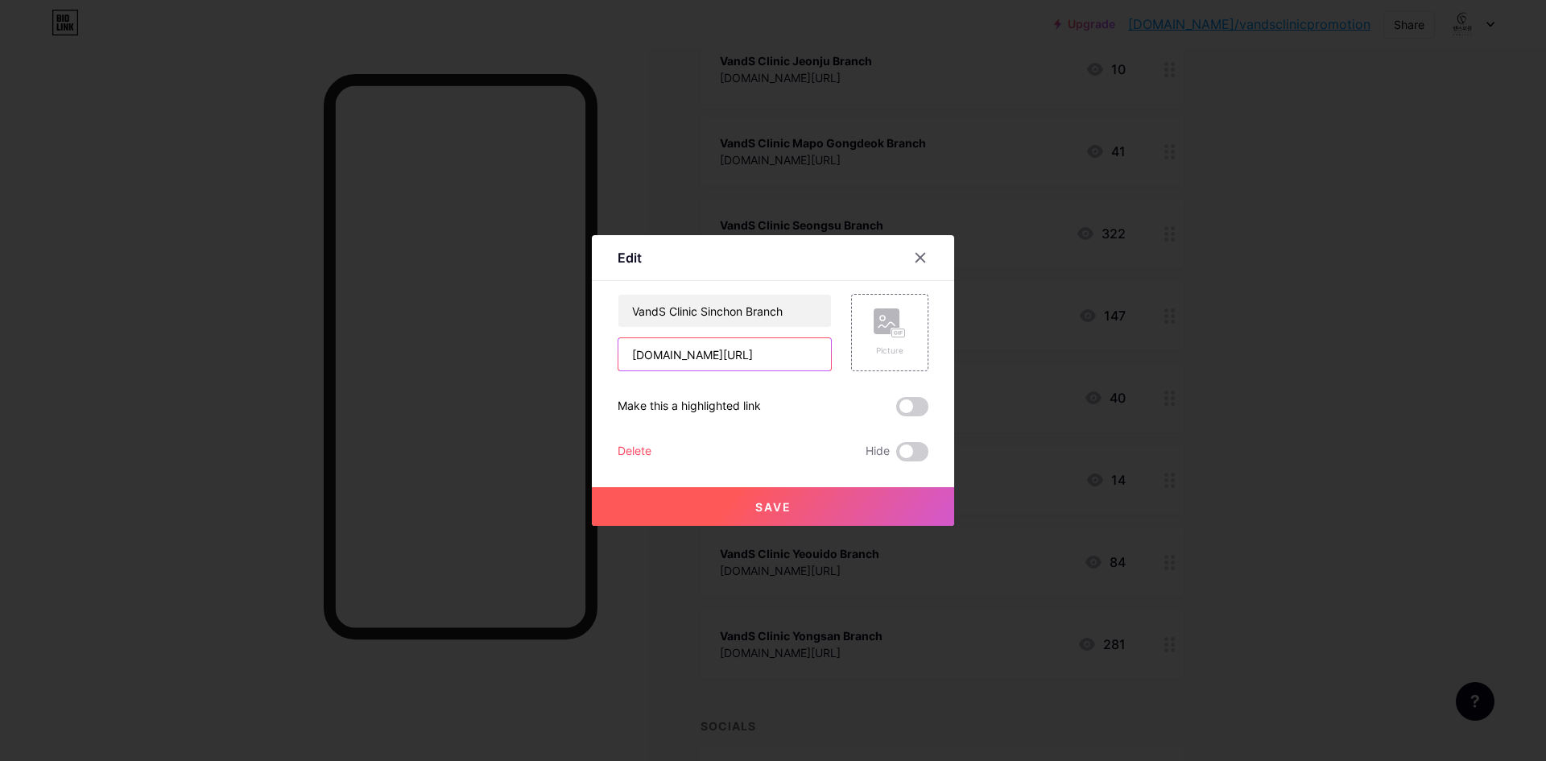
click at [800, 354] on input "[DOMAIN_NAME][URL]" at bounding box center [724, 354] width 213 height 32
type input "[DOMAIN_NAME][URL]"
click at [813, 503] on button "Save" at bounding box center [773, 506] width 362 height 39
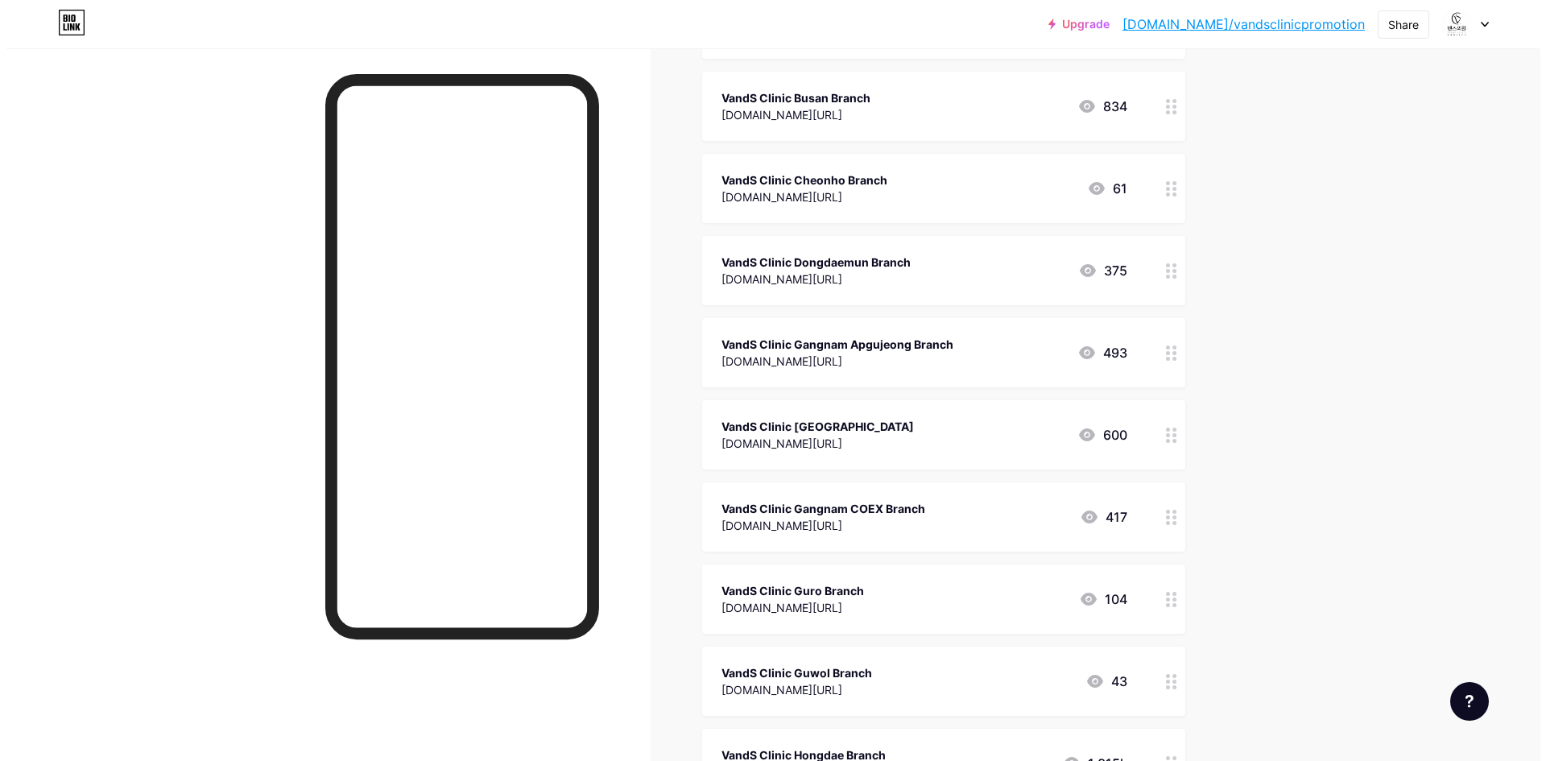
scroll to position [266, 0]
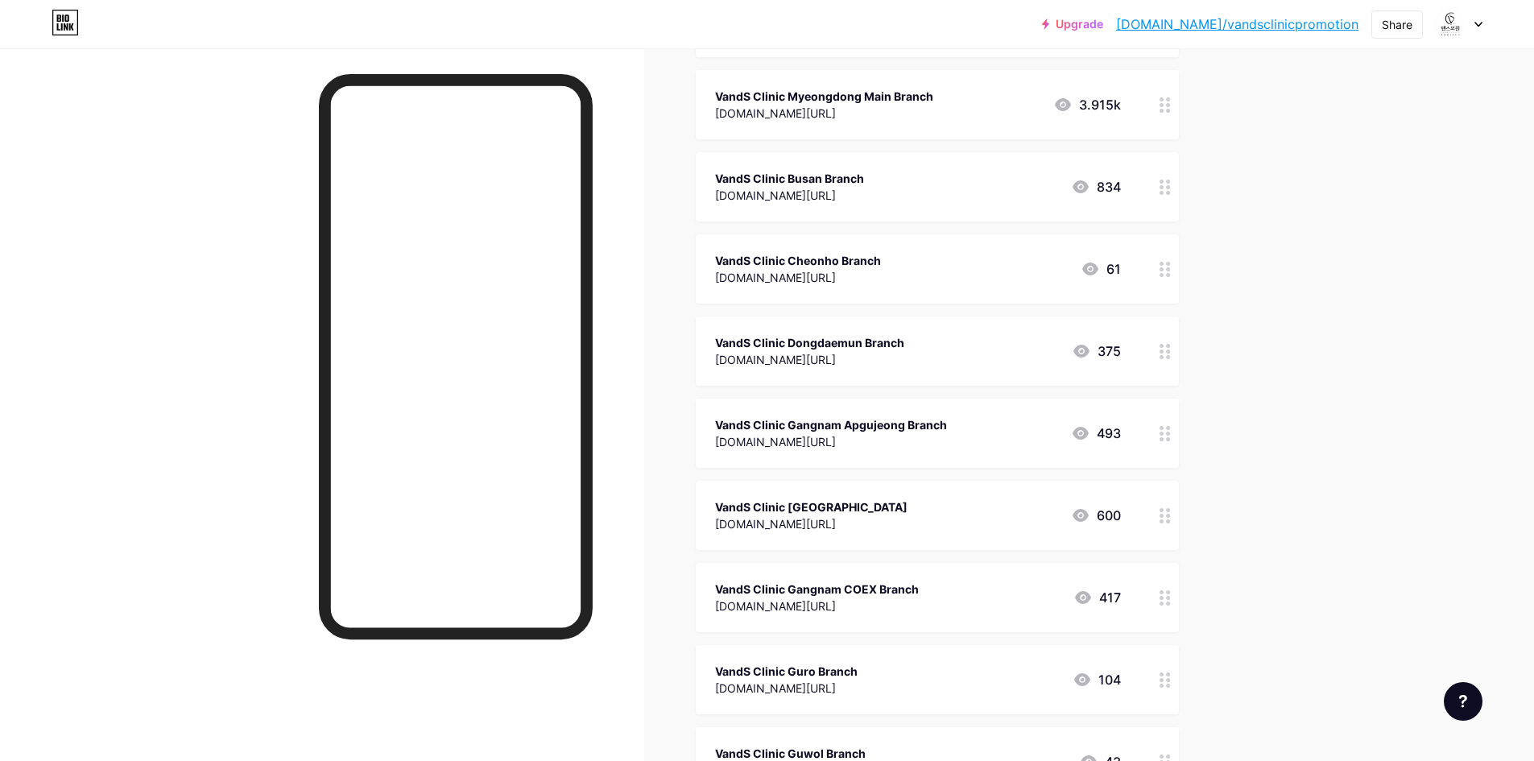
click at [904, 345] on div "VandS Clinic Dongdaemun Branch" at bounding box center [809, 342] width 189 height 17
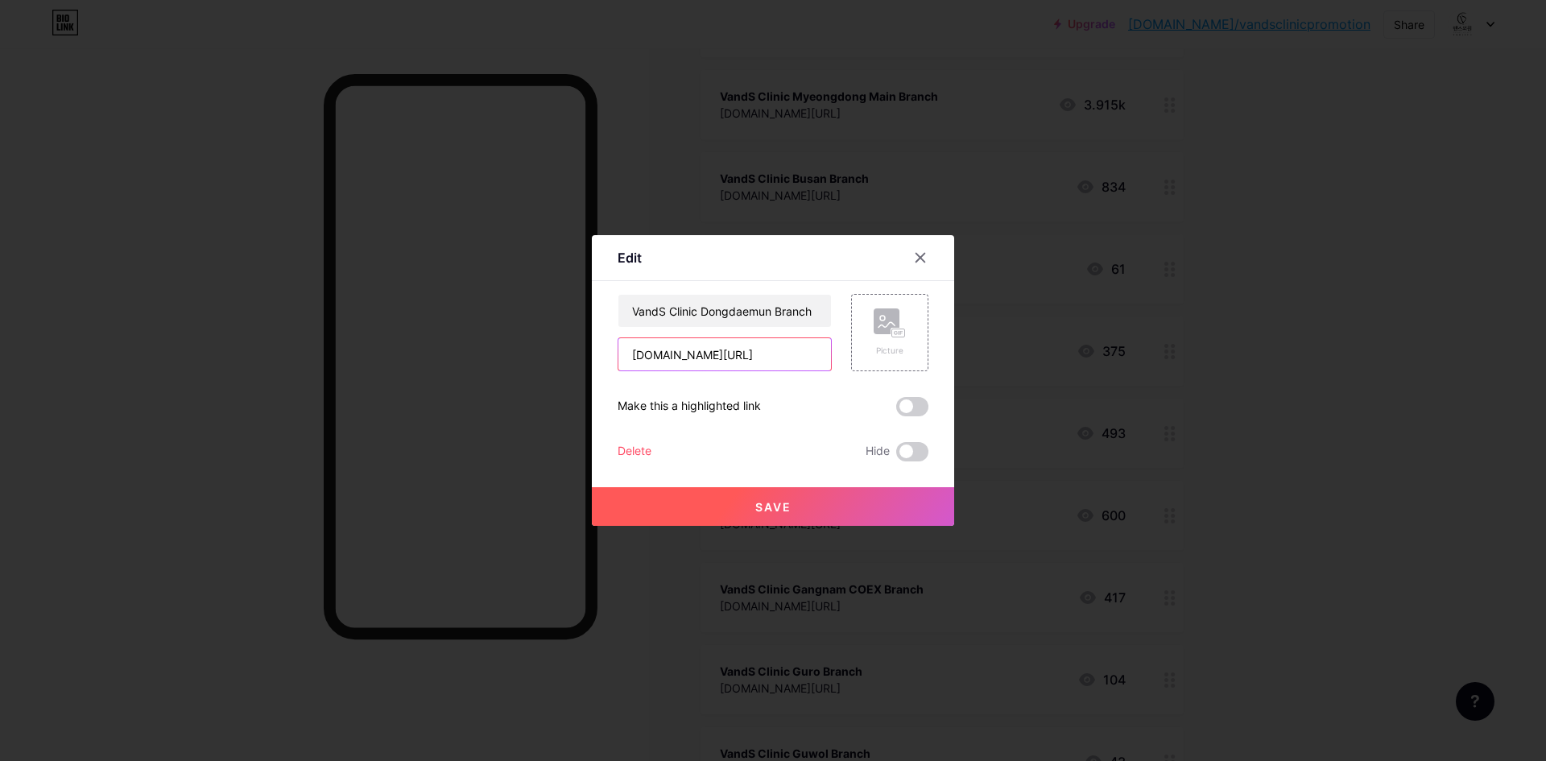
scroll to position [0, 147]
drag, startPoint x: 791, startPoint y: 356, endPoint x: 845, endPoint y: 349, distance: 53.5
click at [845, 349] on div "VandS Clinic Dongdaemun Branch [DOMAIN_NAME][URL] Picture" at bounding box center [773, 332] width 311 height 77
click at [774, 355] on input "[DOMAIN_NAME][URL]" at bounding box center [724, 354] width 213 height 32
drag, startPoint x: 778, startPoint y: 357, endPoint x: 792, endPoint y: 357, distance: 14.5
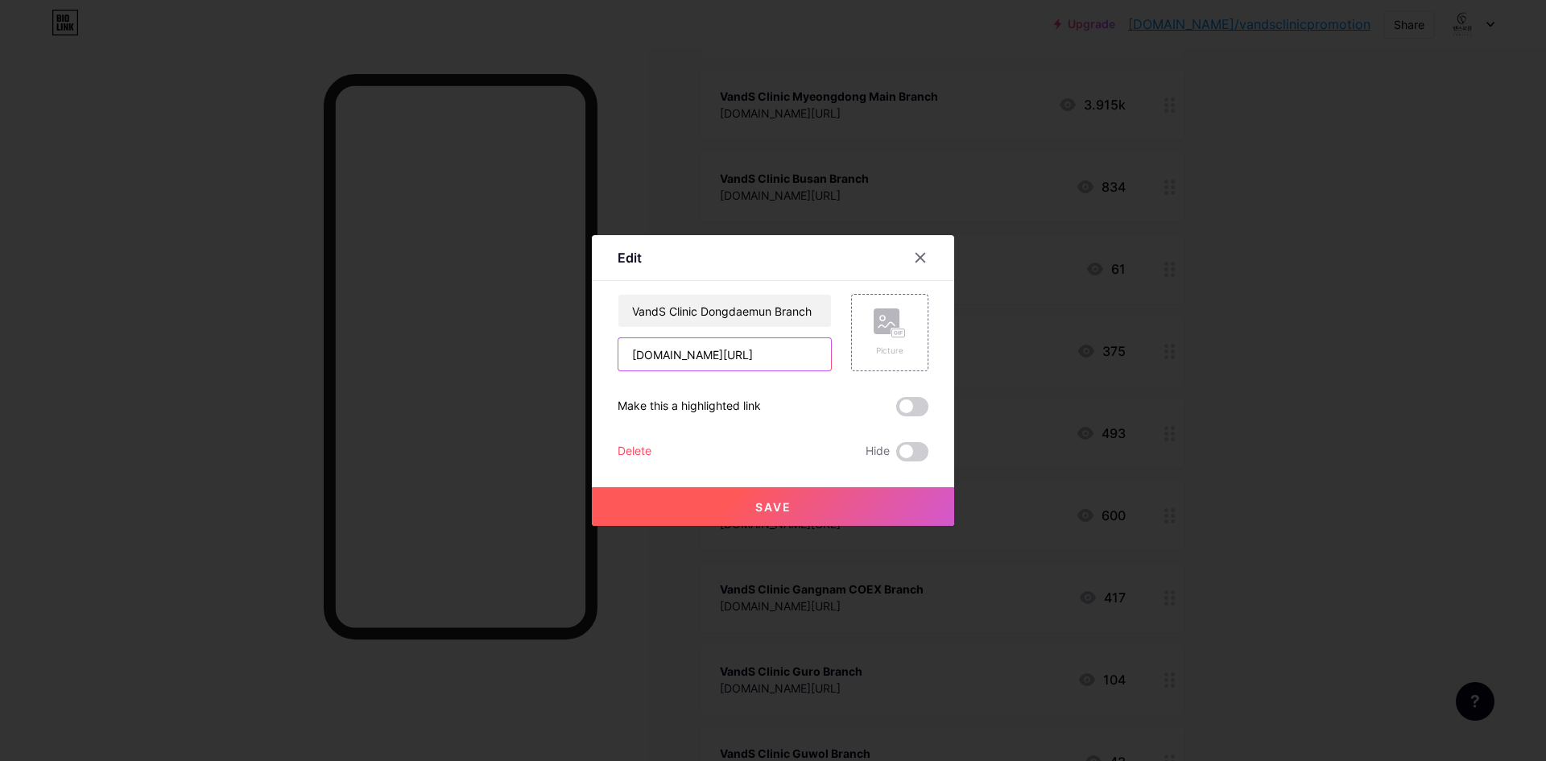
click at [792, 357] on input "[DOMAIN_NAME][URL]" at bounding box center [724, 354] width 213 height 32
type input "[DOMAIN_NAME][URL]"
click at [770, 501] on span "Save" at bounding box center [773, 507] width 36 height 14
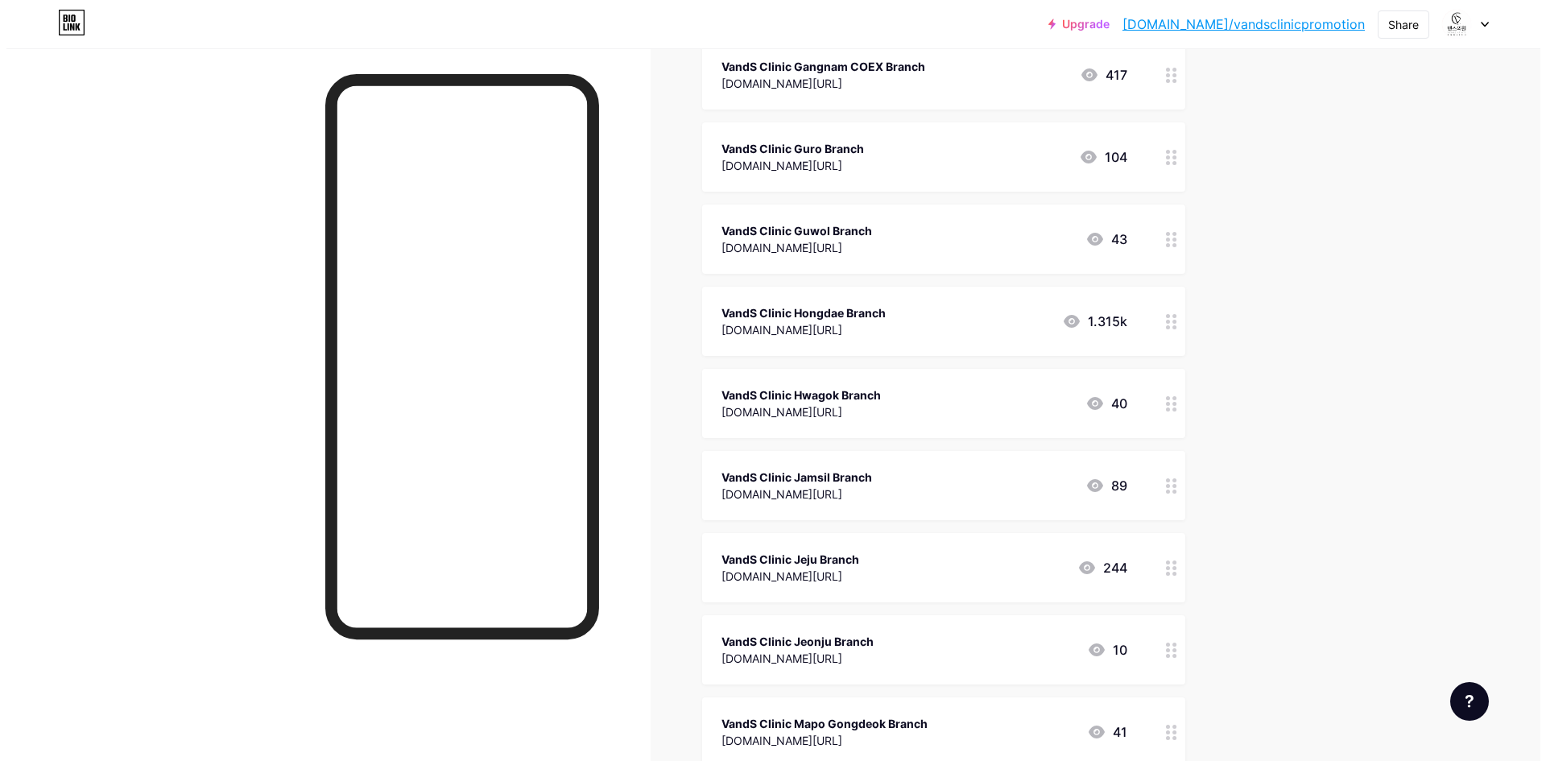
scroll to position [829, 0]
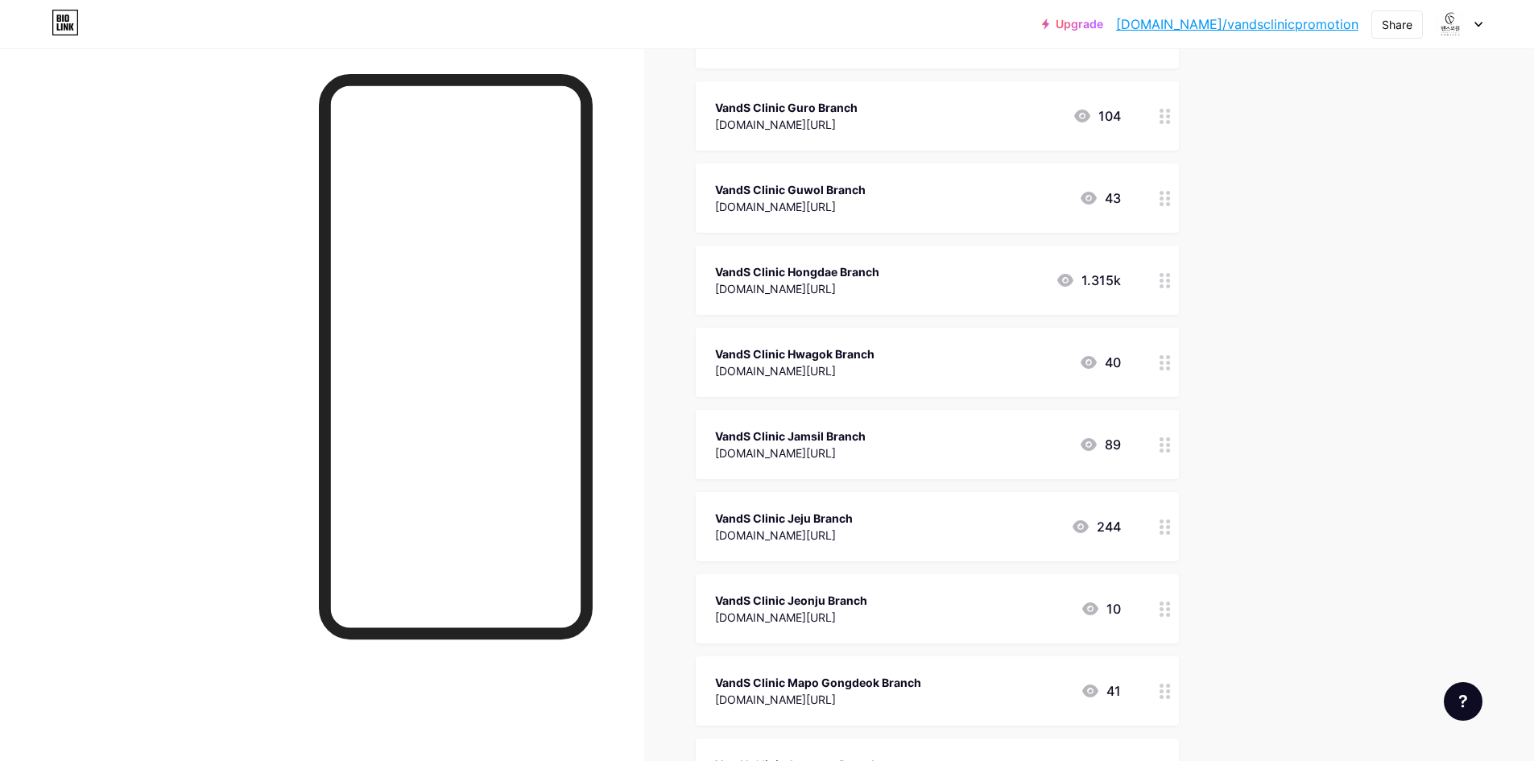
click at [853, 538] on div "[DOMAIN_NAME][URL]" at bounding box center [784, 535] width 138 height 17
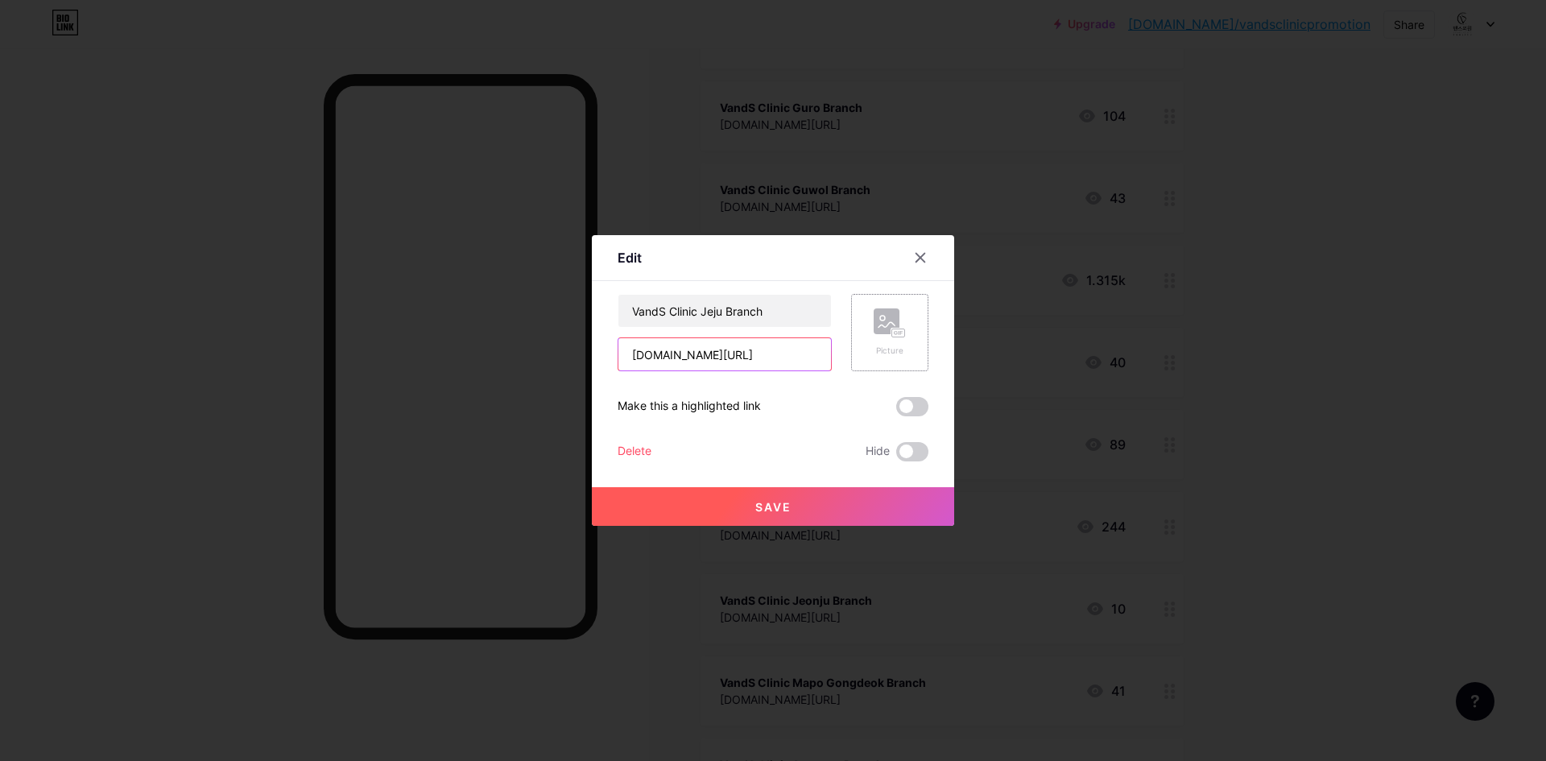
scroll to position [0, 143]
drag, startPoint x: 779, startPoint y: 356, endPoint x: 899, endPoint y: 363, distance: 121.0
click at [899, 363] on div "VandS Clinic Jeju Branch [DOMAIN_NAME][URL] Picture" at bounding box center [773, 332] width 311 height 77
click at [781, 362] on input "[DOMAIN_NAME][URL]" at bounding box center [724, 354] width 213 height 32
drag, startPoint x: 783, startPoint y: 353, endPoint x: 799, endPoint y: 353, distance: 16.1
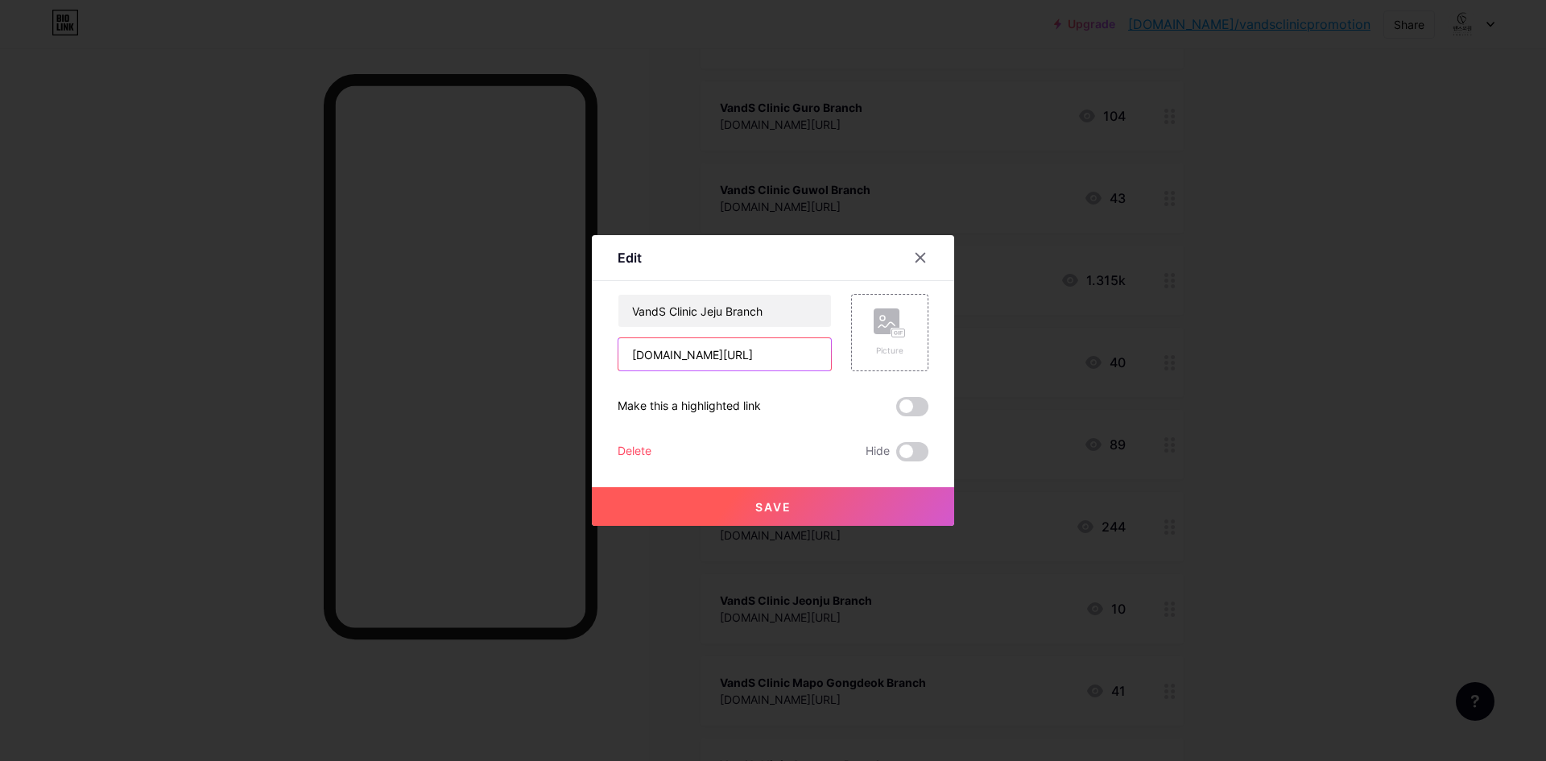
click at [799, 353] on input "[DOMAIN_NAME][URL]" at bounding box center [724, 354] width 213 height 32
type input "[DOMAIN_NAME][URL]"
click at [791, 514] on button "Save" at bounding box center [773, 506] width 362 height 39
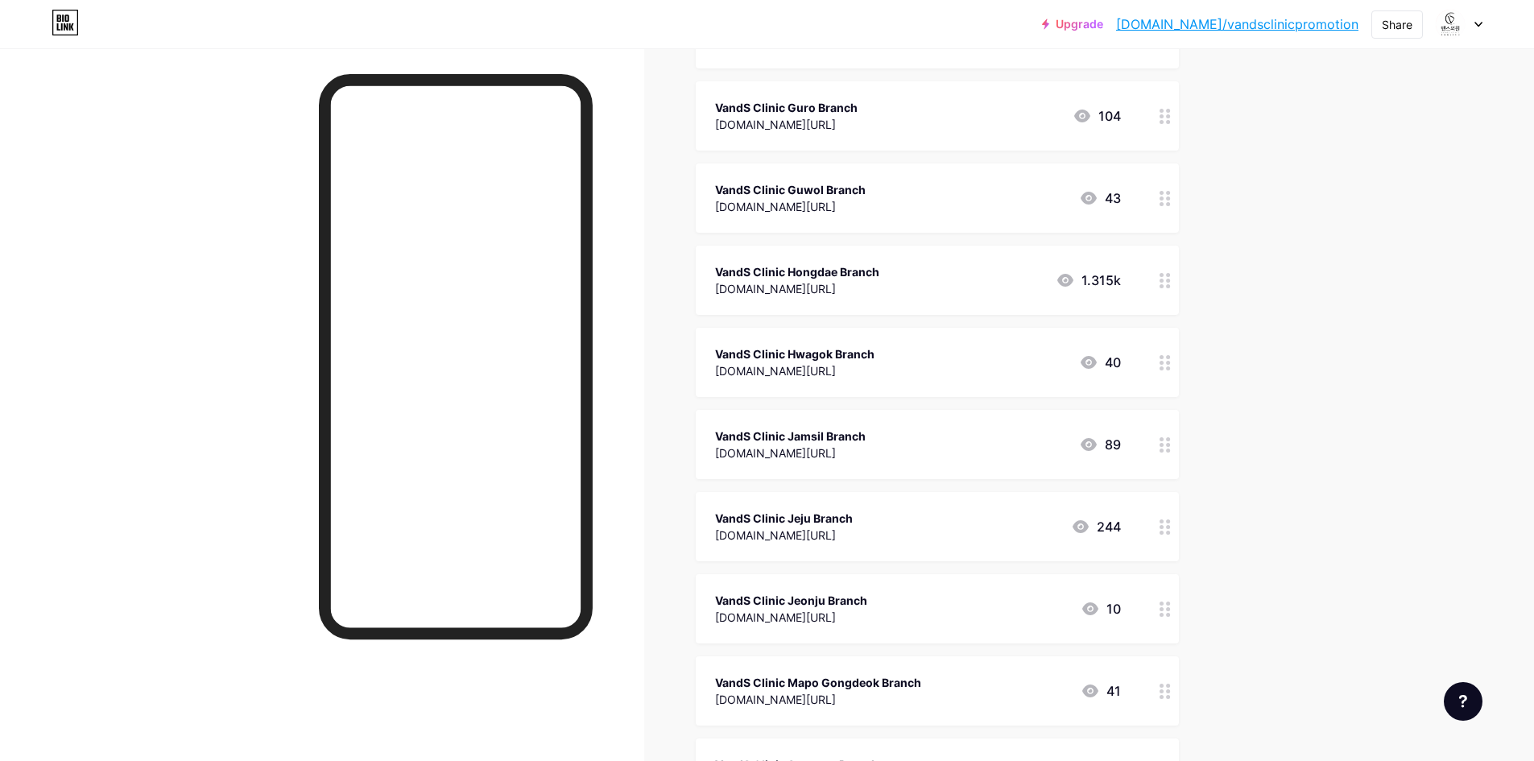
click at [868, 360] on div "VandS Clinic Hwagok Branch" at bounding box center [794, 353] width 159 height 17
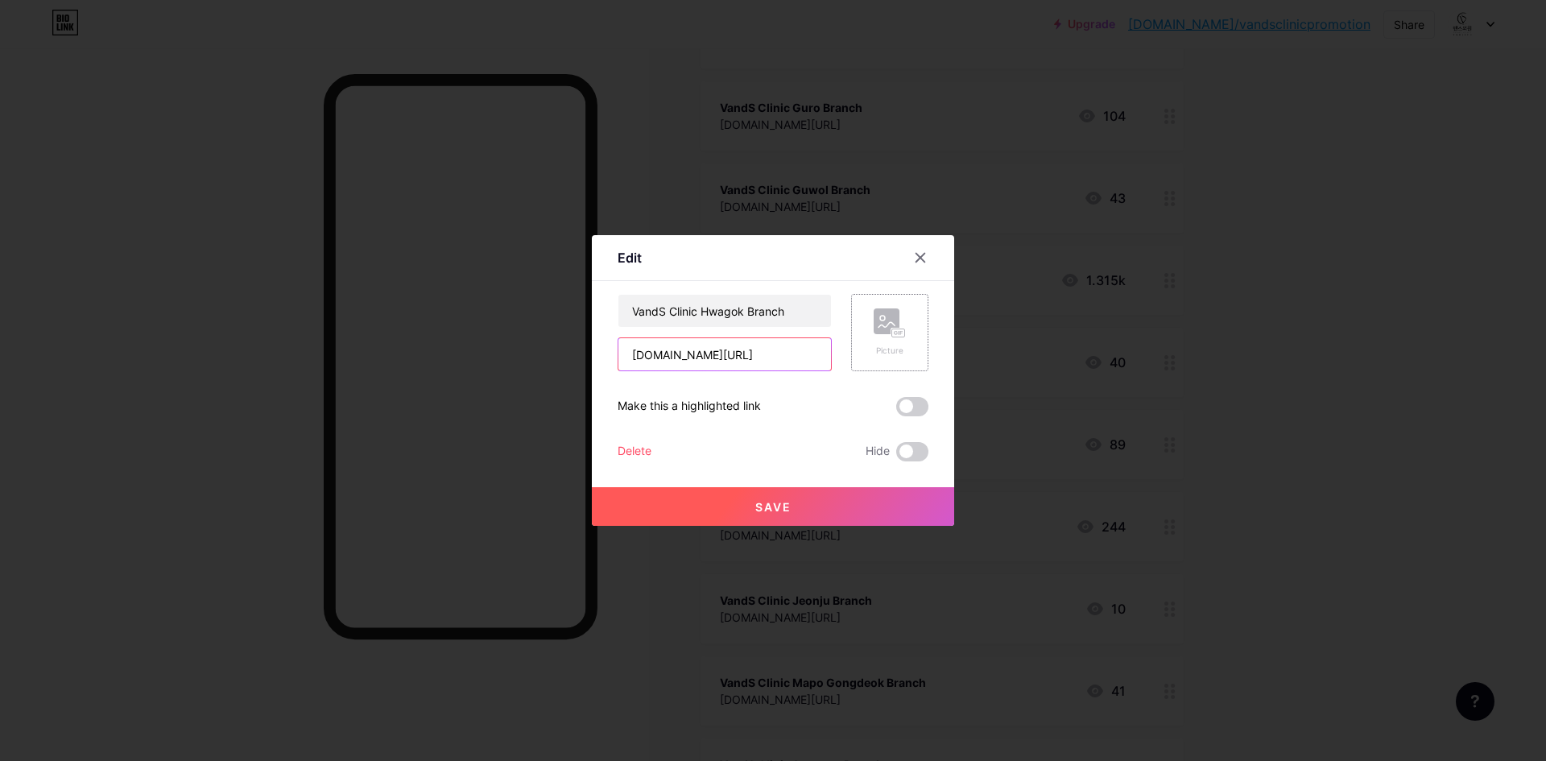
scroll to position [0, 147]
drag, startPoint x: 761, startPoint y: 366, endPoint x: 888, endPoint y: 360, distance: 127.3
click at [888, 360] on div "VandS Clinic Hwagok Branch [DOMAIN_NAME][URL] Picture" at bounding box center [773, 332] width 311 height 77
click at [800, 352] on input "[DOMAIN_NAME][URL]" at bounding box center [724, 354] width 213 height 32
drag, startPoint x: 785, startPoint y: 353, endPoint x: 796, endPoint y: 354, distance: 10.5
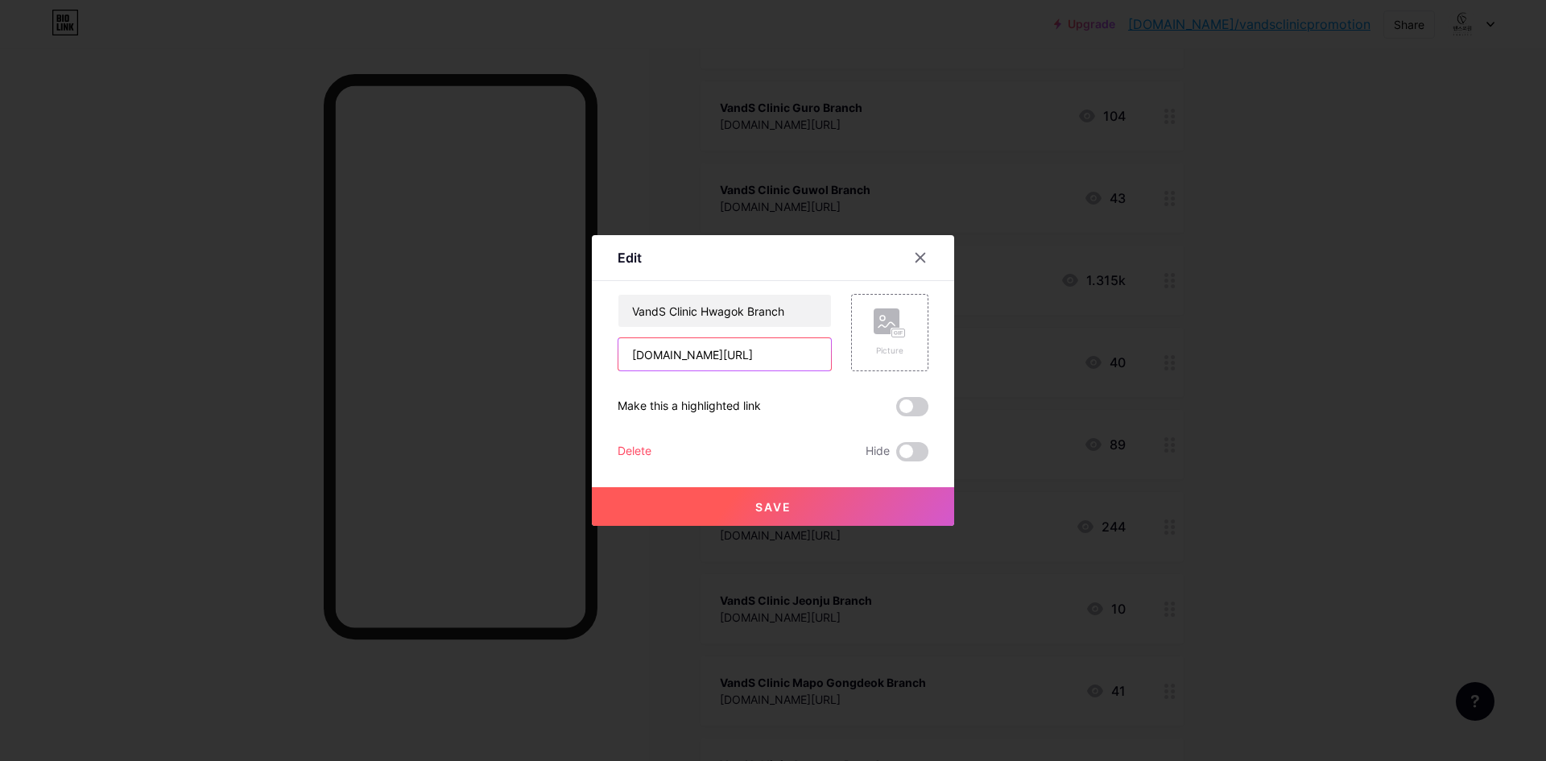
click at [796, 354] on input "[DOMAIN_NAME][URL]" at bounding box center [724, 354] width 213 height 32
type input "[DOMAIN_NAME][URL]"
click at [805, 481] on div "Save" at bounding box center [773, 493] width 362 height 64
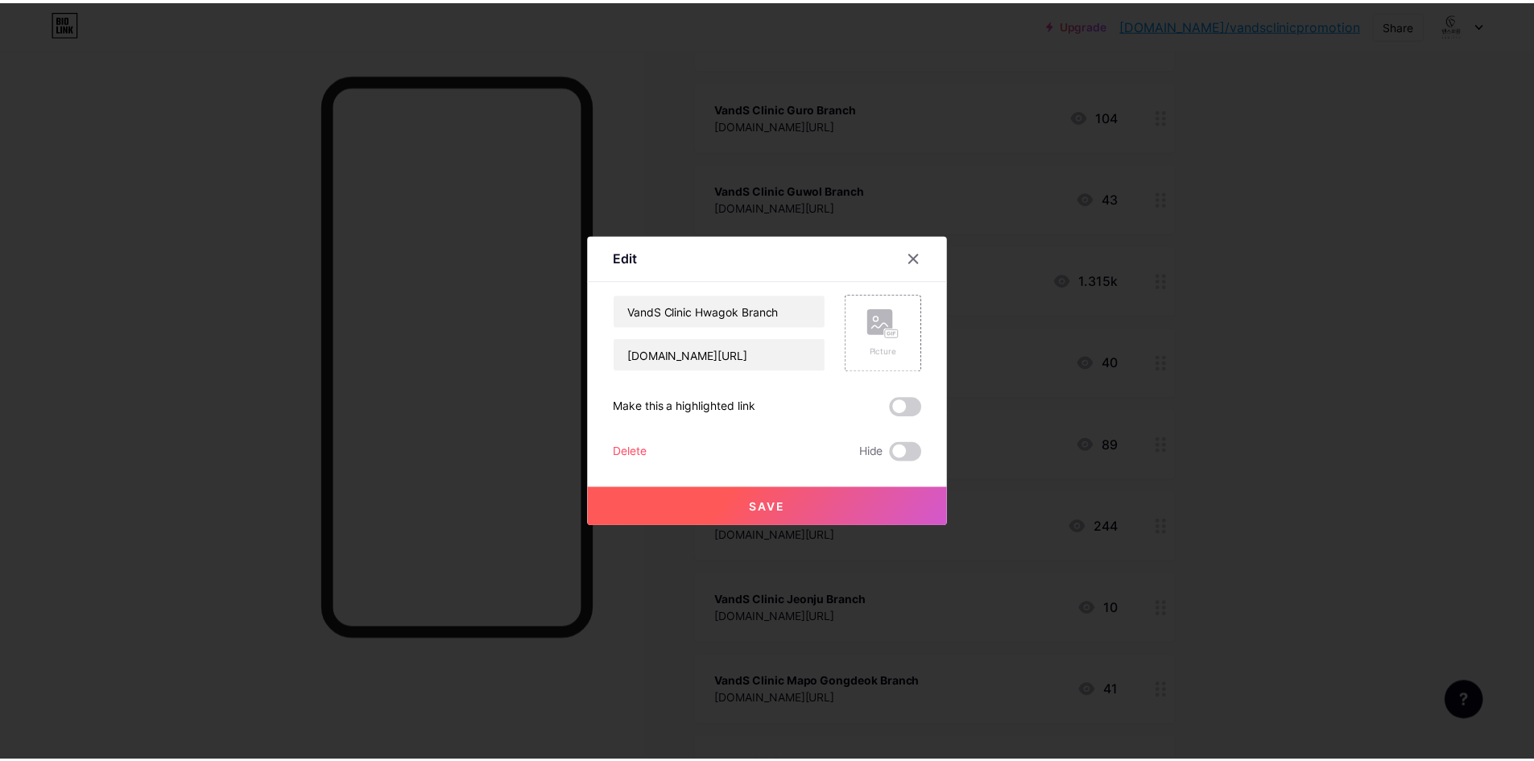
scroll to position [0, 0]
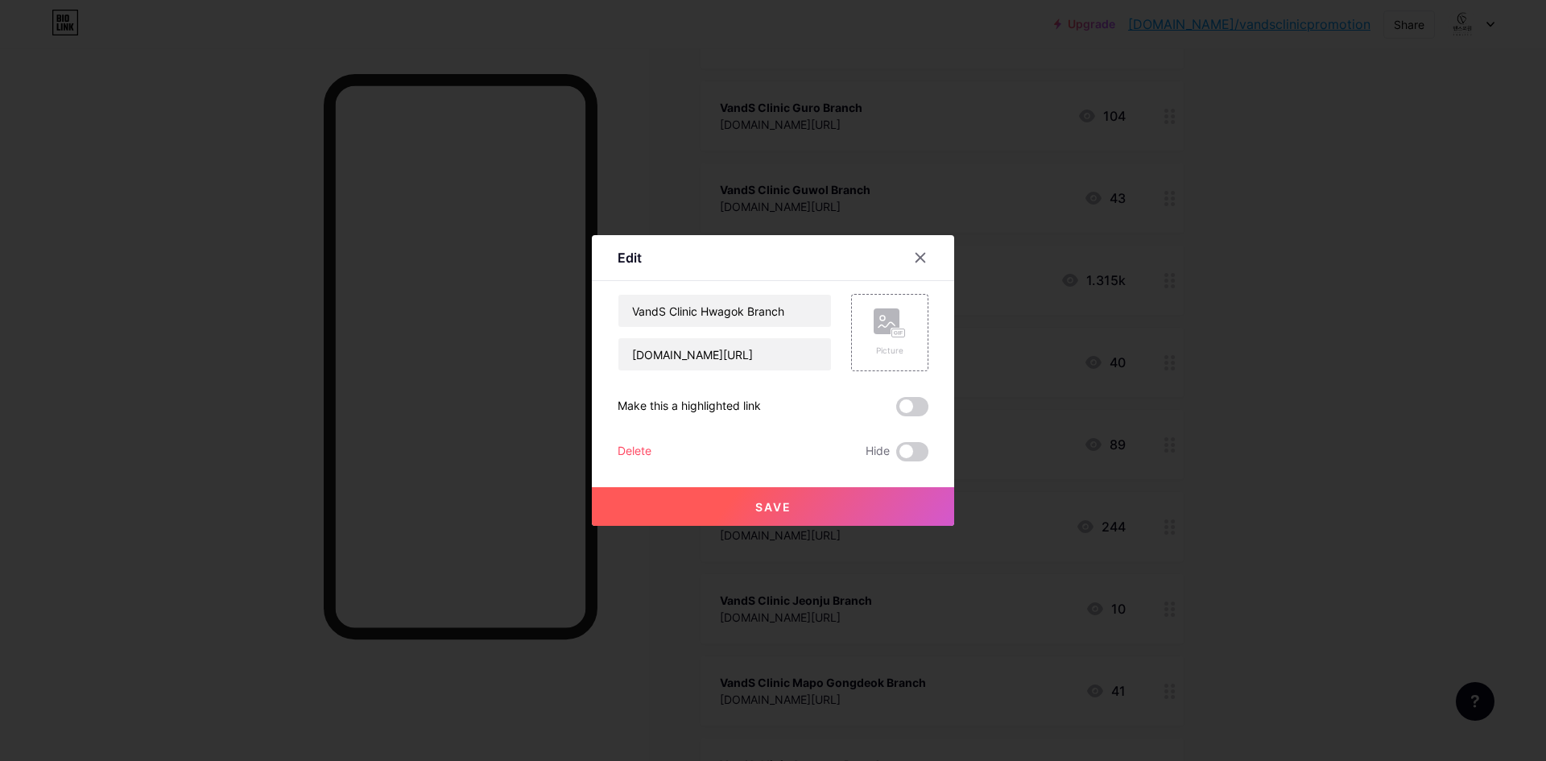
click at [779, 513] on span "Save" at bounding box center [773, 507] width 36 height 14
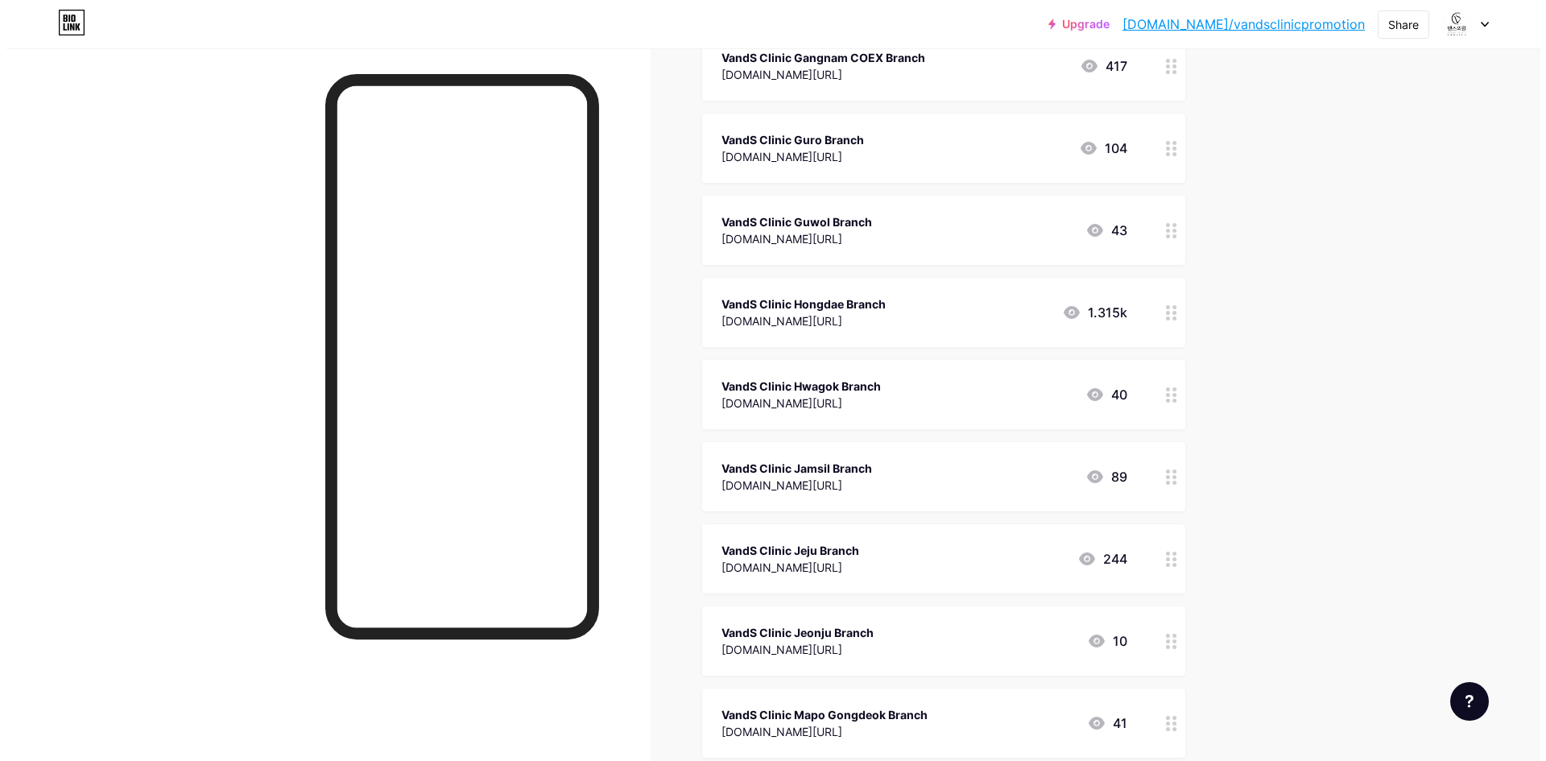
scroll to position [588, 0]
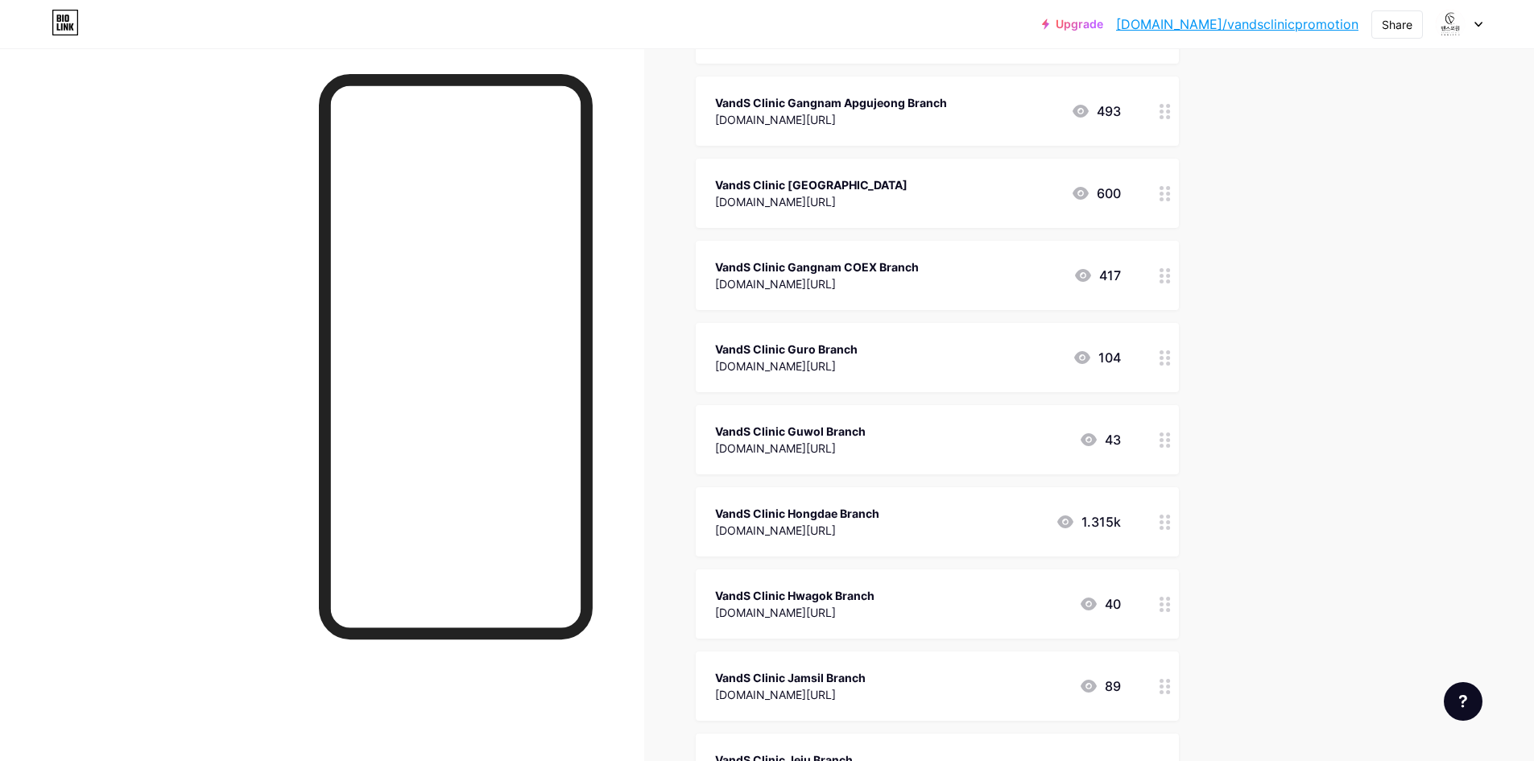
click at [866, 450] on div "[DOMAIN_NAME][URL]" at bounding box center [790, 448] width 151 height 17
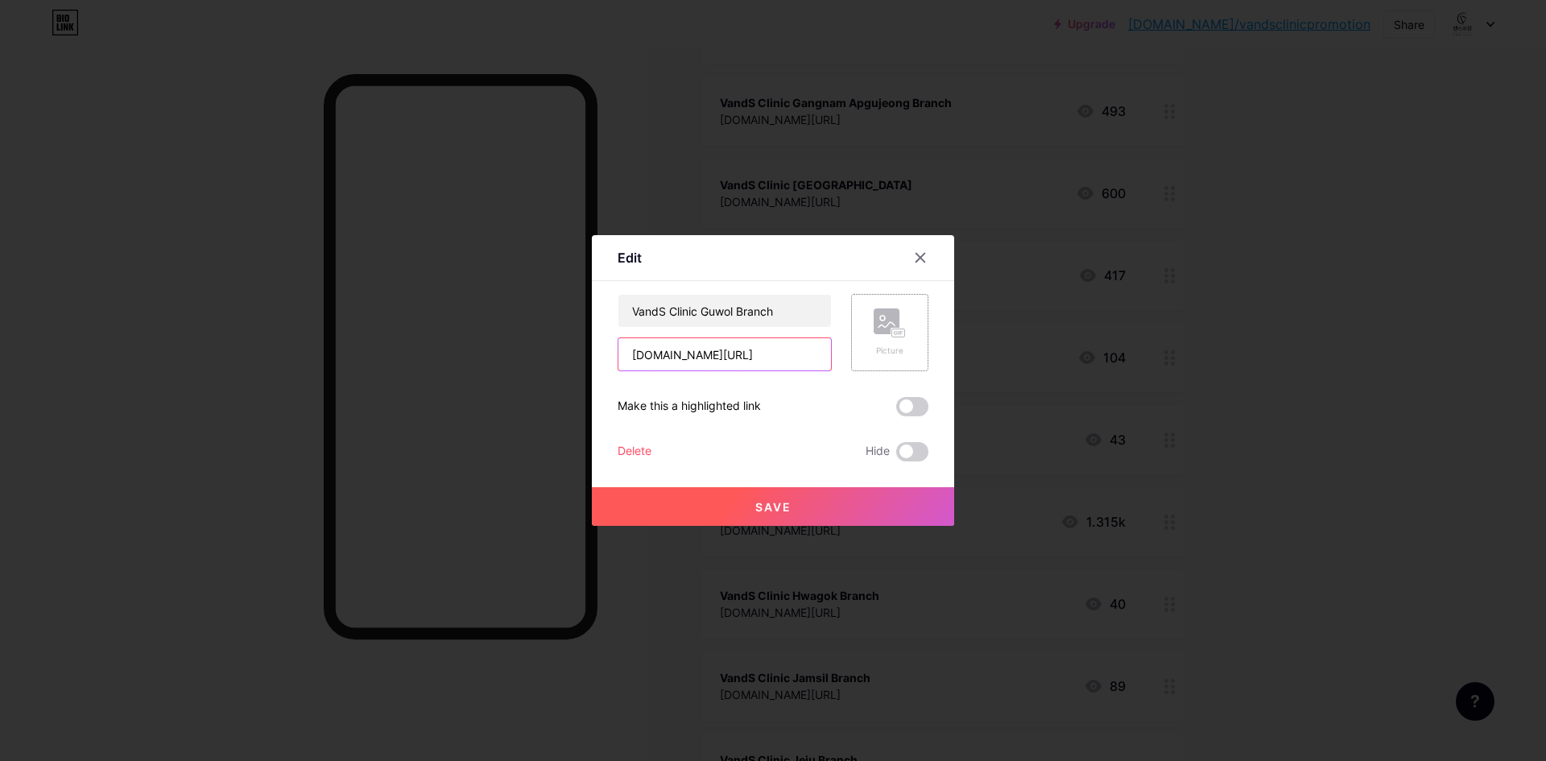
scroll to position [0, 149]
drag, startPoint x: 806, startPoint y: 352, endPoint x: 881, endPoint y: 353, distance: 74.9
click at [881, 353] on div "VandS Clinic Guwol Branch [DOMAIN_NAME][URL] Picture" at bounding box center [773, 332] width 311 height 77
click at [796, 353] on input "[DOMAIN_NAME][URL]" at bounding box center [724, 354] width 213 height 32
click at [789, 353] on input "[DOMAIN_NAME][URL]" at bounding box center [724, 354] width 213 height 32
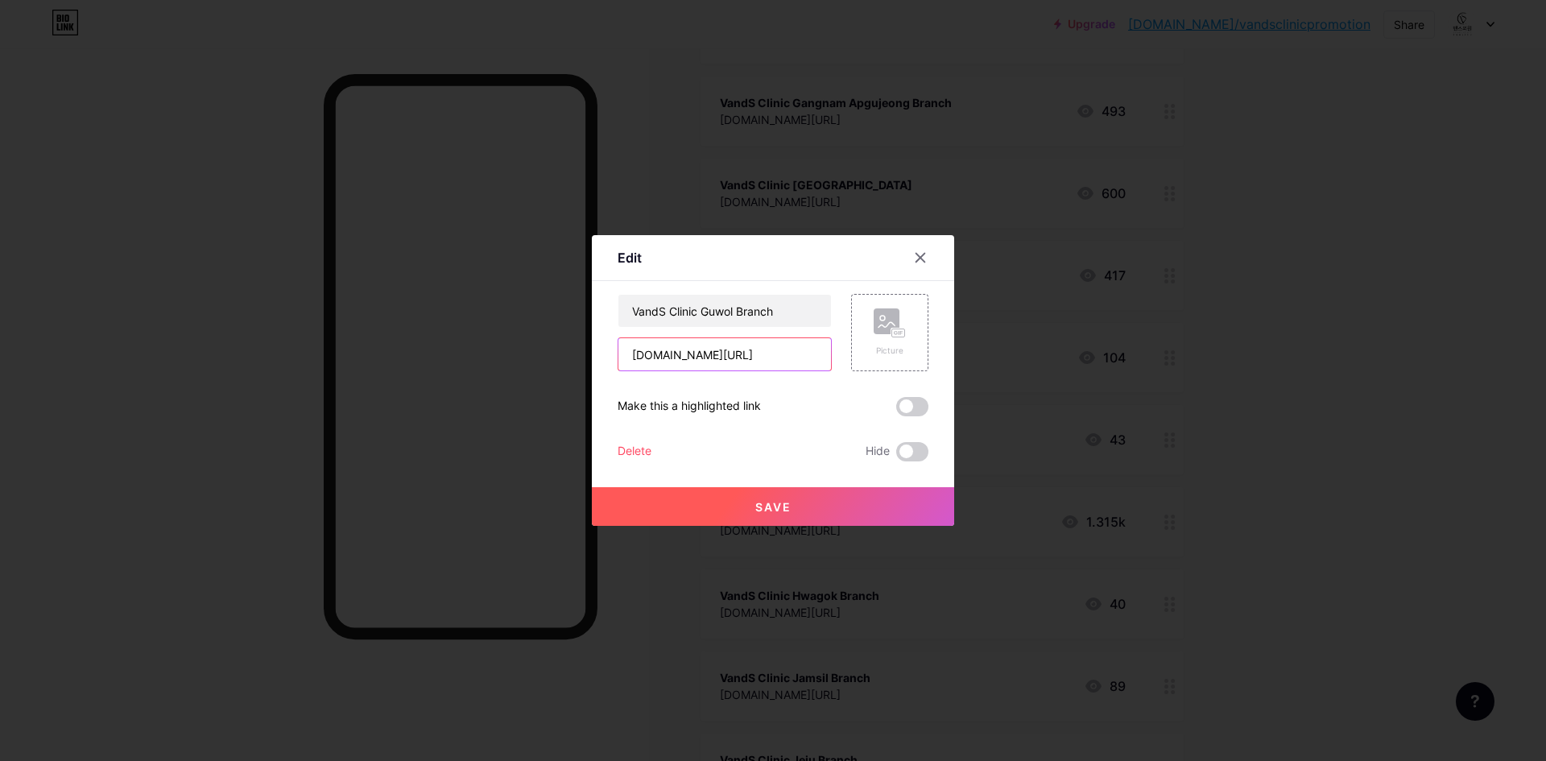
scroll to position [0, 135]
type input "[DOMAIN_NAME][URL]"
click at [803, 529] on div at bounding box center [773, 380] width 1546 height 761
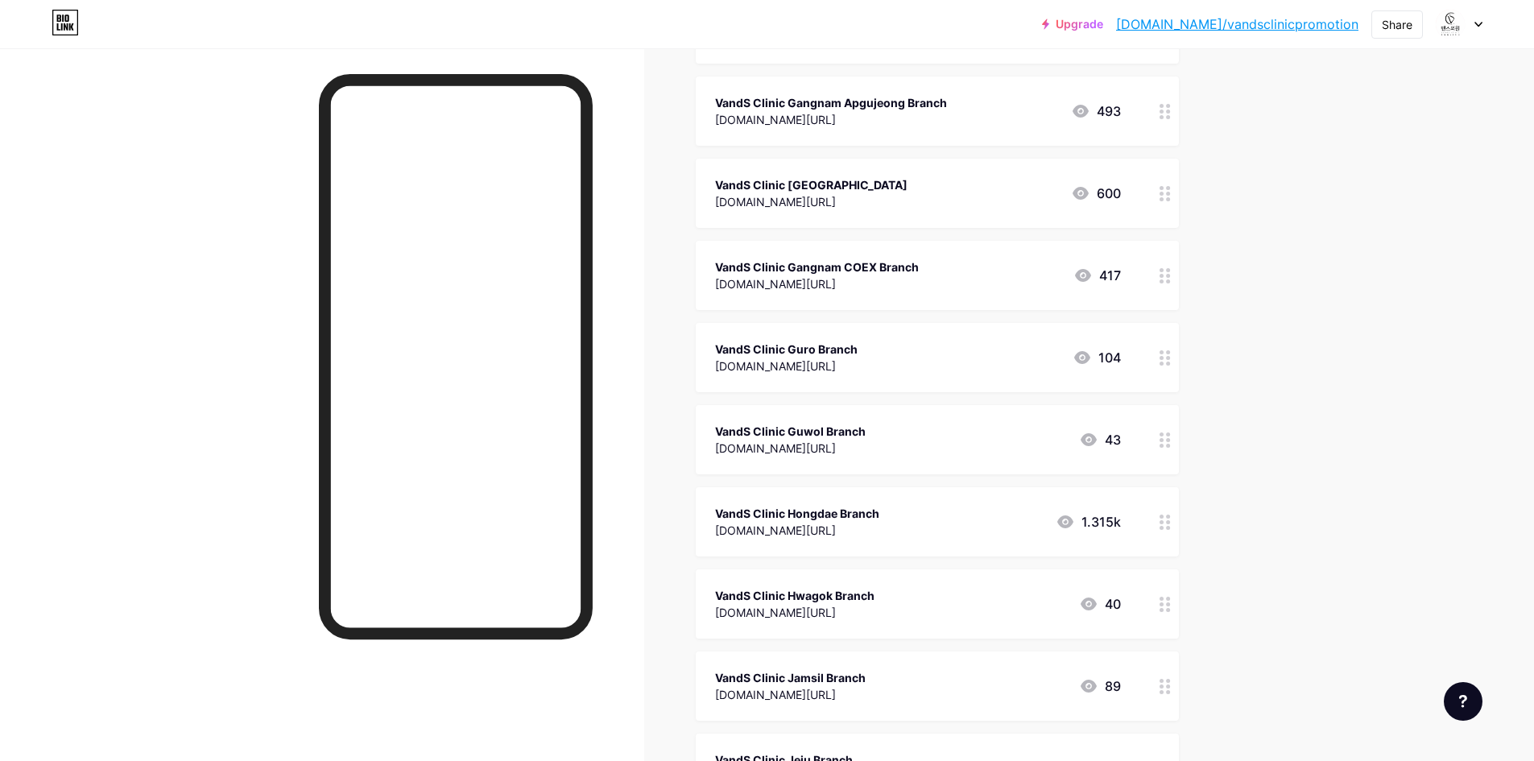
click at [801, 507] on div "VandS Clinic Hongdae Branch" at bounding box center [797, 513] width 164 height 17
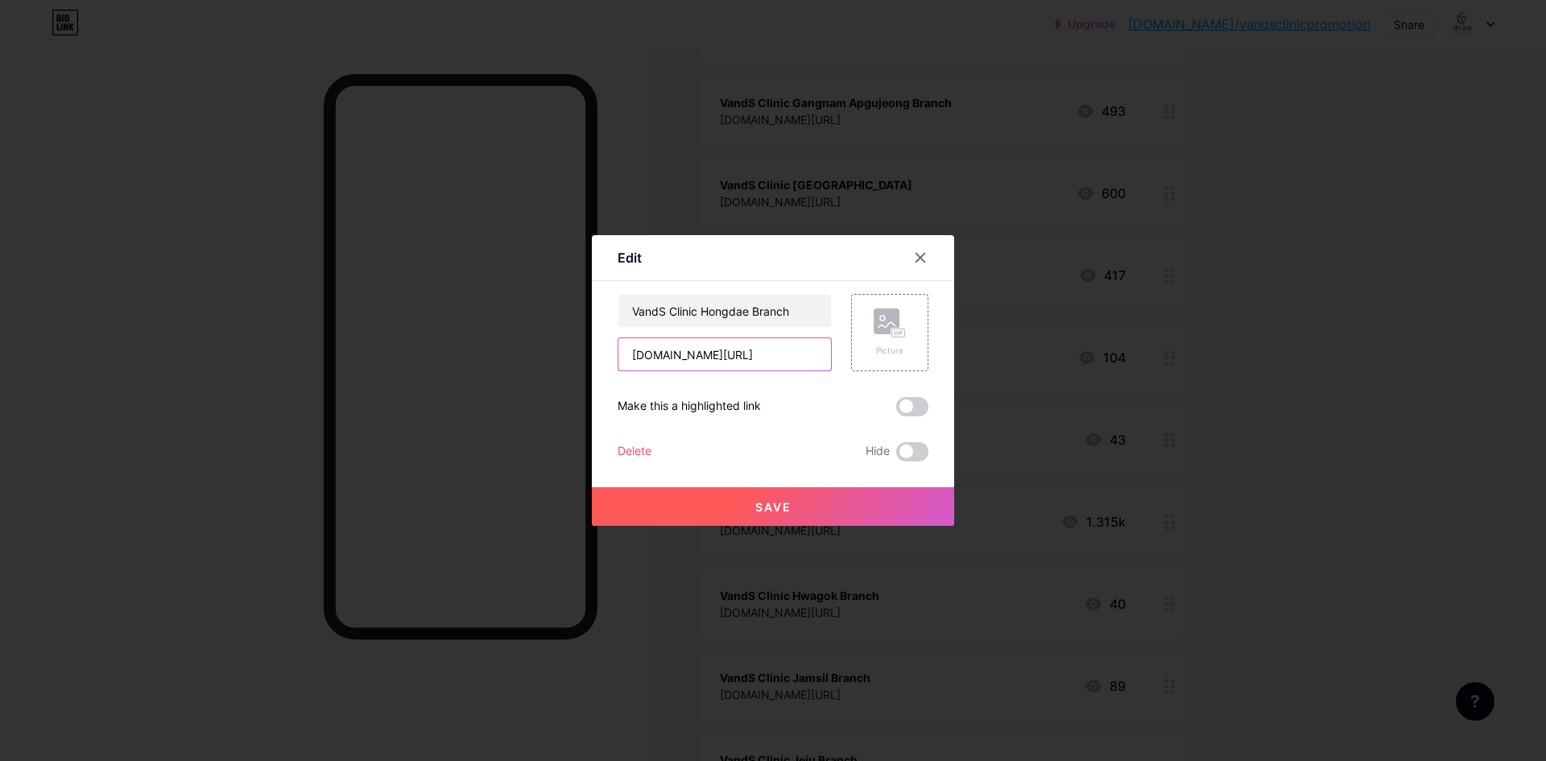
scroll to position [0, 145]
drag, startPoint x: 782, startPoint y: 365, endPoint x: 864, endPoint y: 358, distance: 82.4
click at [864, 358] on div "VandS Clinic Hongdae Branch [DOMAIN_NAME][URL] Picture" at bounding box center [773, 332] width 311 height 77
click at [1304, 473] on div at bounding box center [773, 380] width 1546 height 761
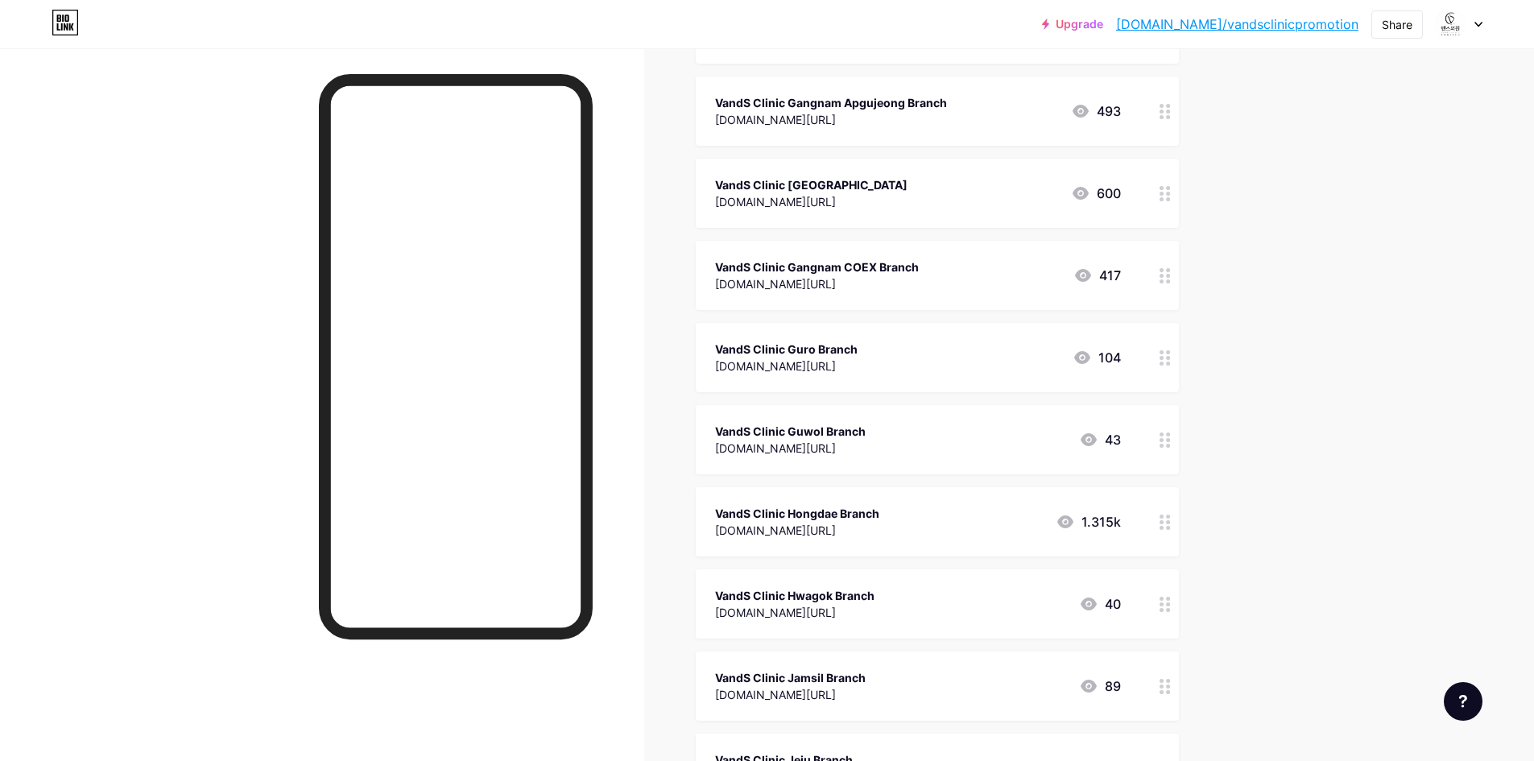
click at [866, 432] on div "VandS Clinic Guwol Branch" at bounding box center [790, 431] width 151 height 17
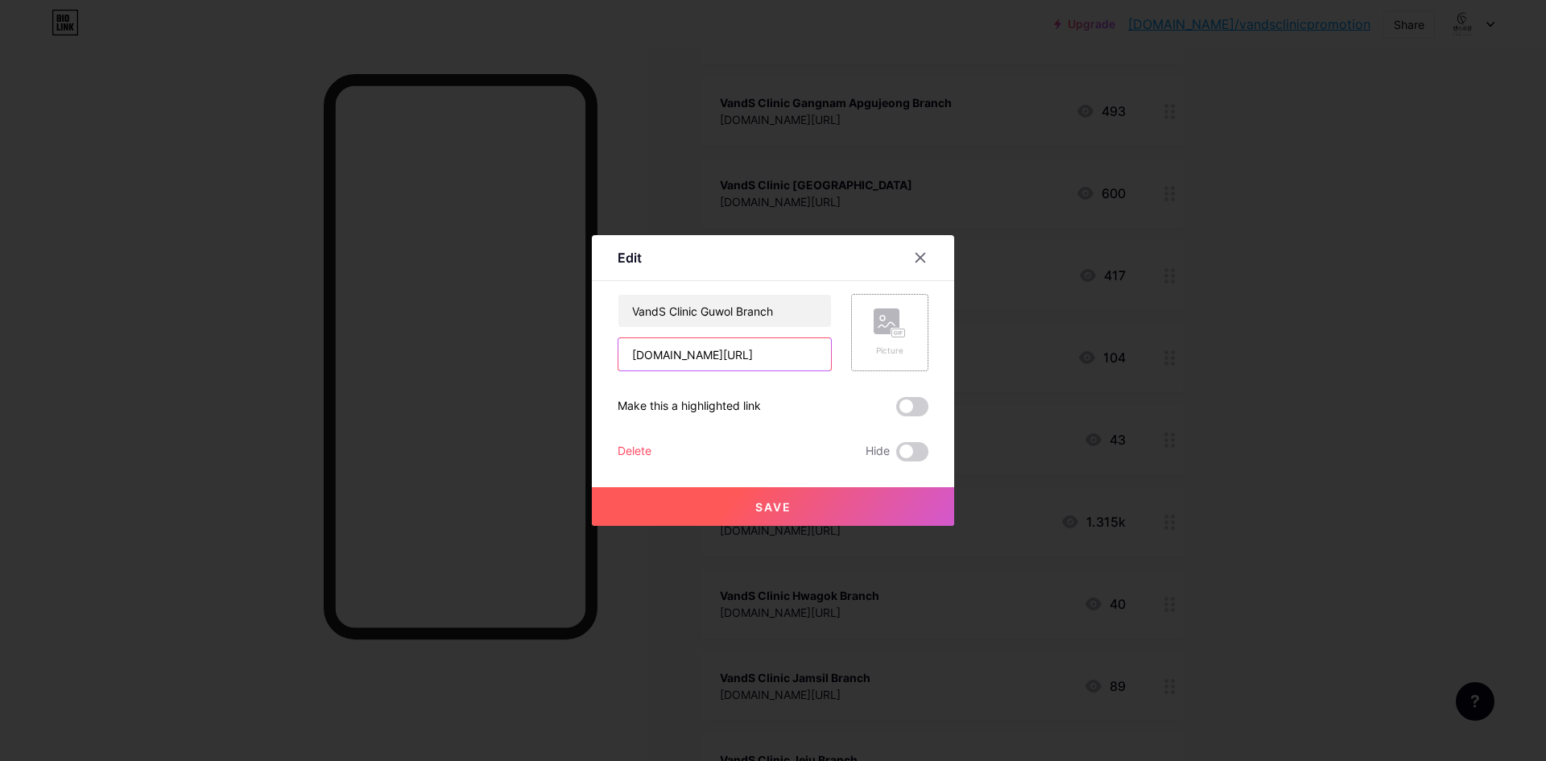
scroll to position [0, 149]
drag, startPoint x: 824, startPoint y: 350, endPoint x: 852, endPoint y: 346, distance: 28.5
click at [879, 345] on div "VandS Clinic Guwol Branch [DOMAIN_NAME][URL] Picture" at bounding box center [773, 332] width 311 height 77
click at [789, 350] on input "[DOMAIN_NAME][URL]" at bounding box center [724, 354] width 213 height 32
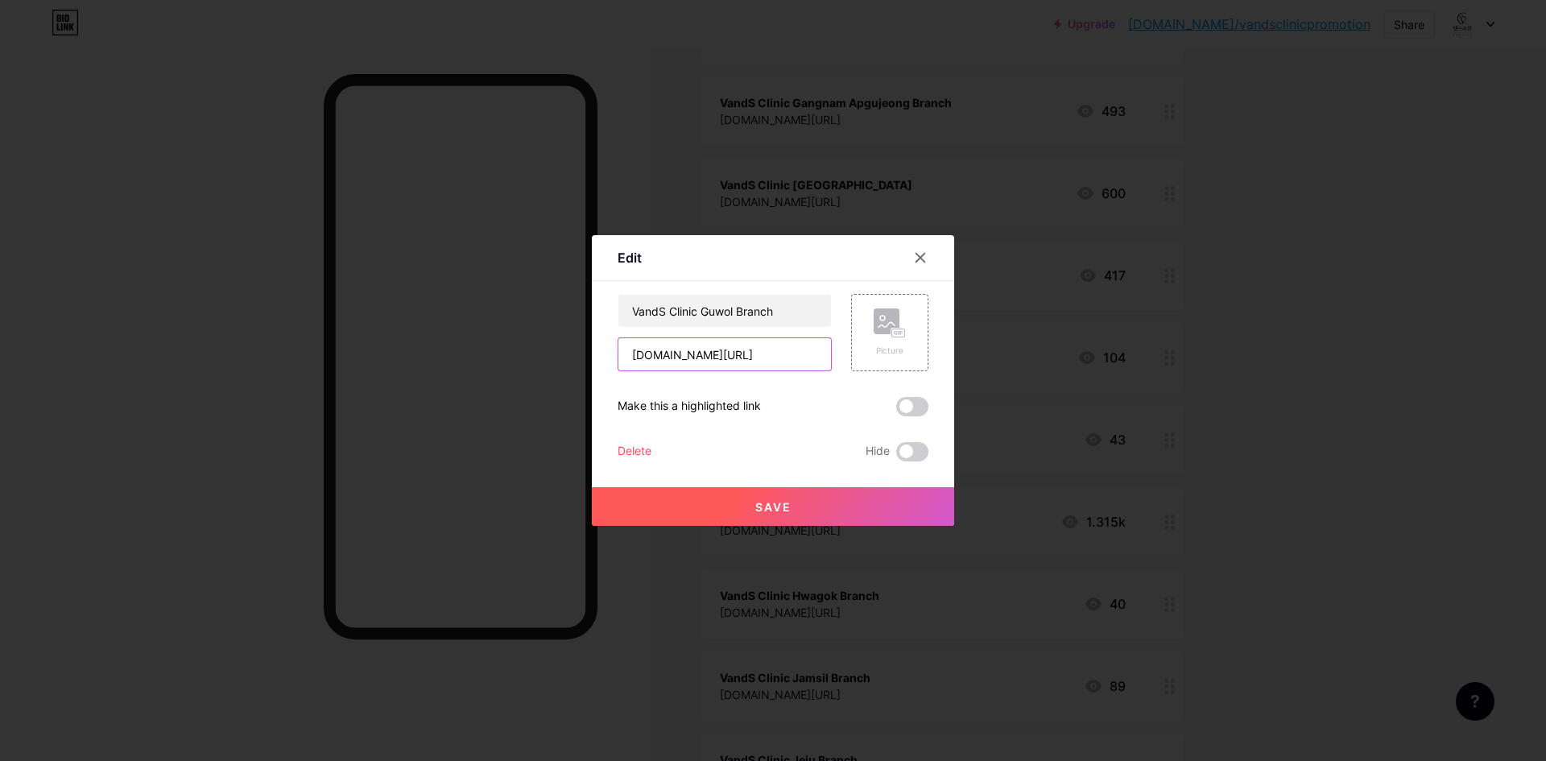
type input "[DOMAIN_NAME][URL]"
click at [799, 503] on button "Save" at bounding box center [773, 506] width 362 height 39
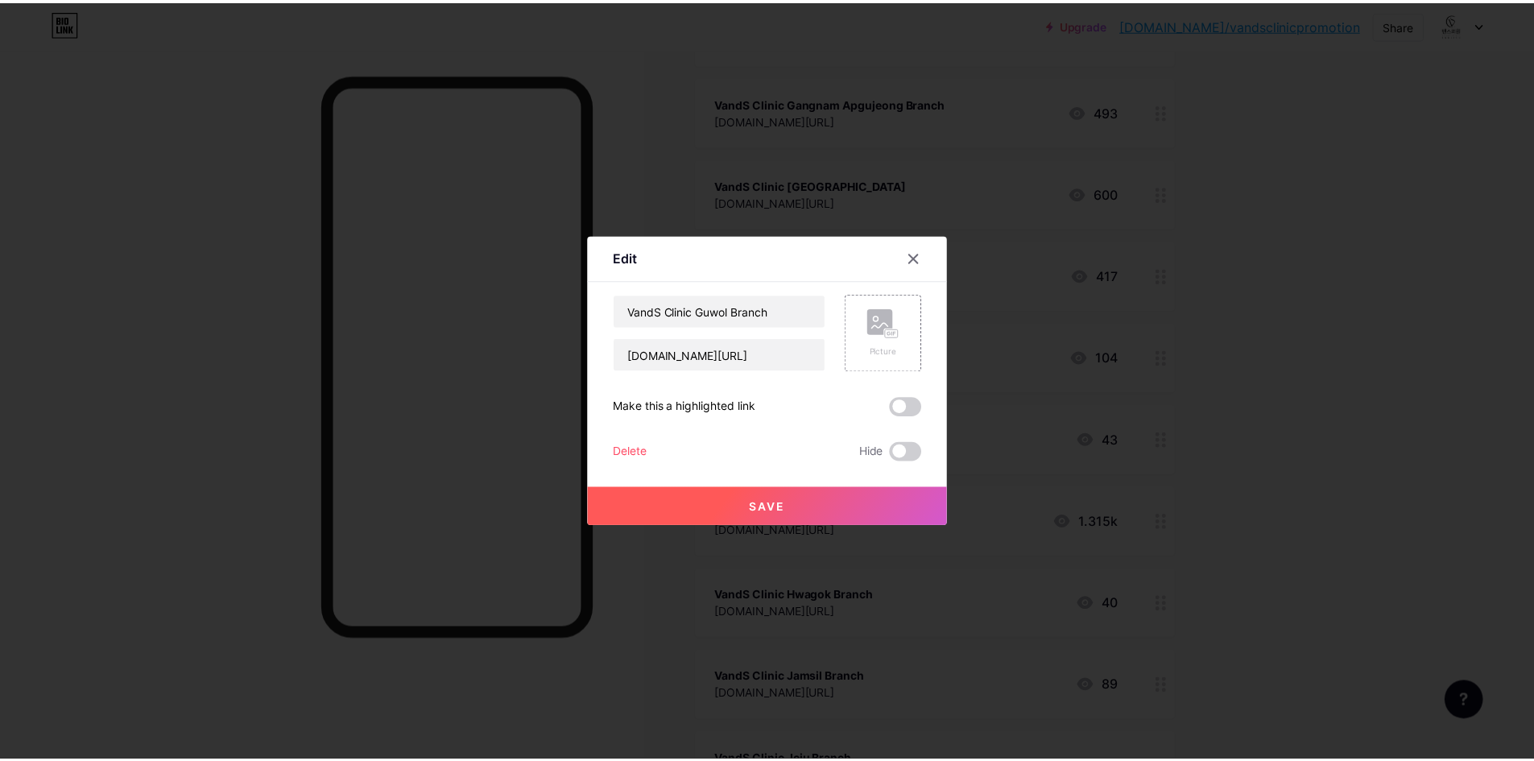
scroll to position [0, 0]
